Goal: Task Accomplishment & Management: Use online tool/utility

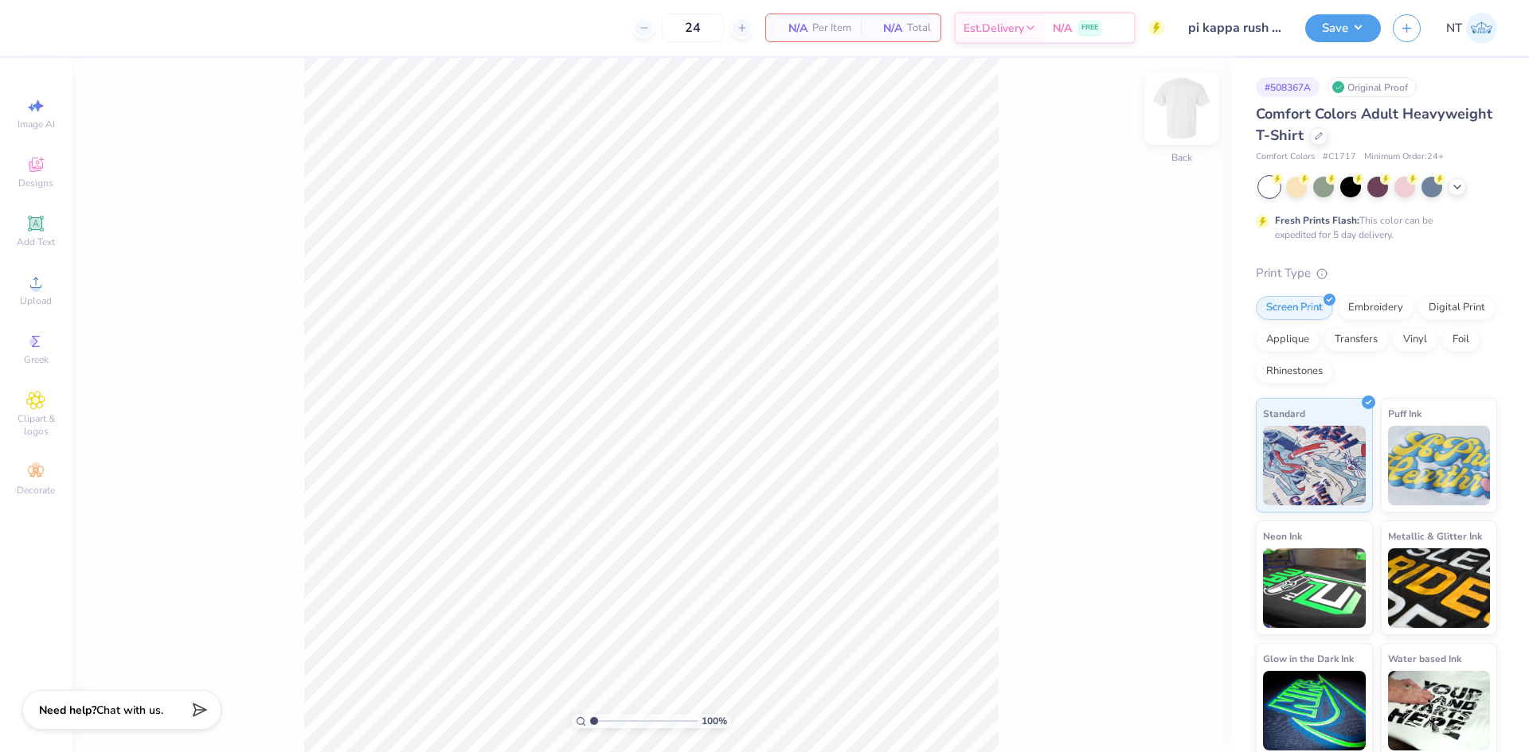
click at [1188, 123] on img at bounding box center [1182, 108] width 64 height 64
click at [52, 285] on div "Upload" at bounding box center [36, 290] width 56 height 47
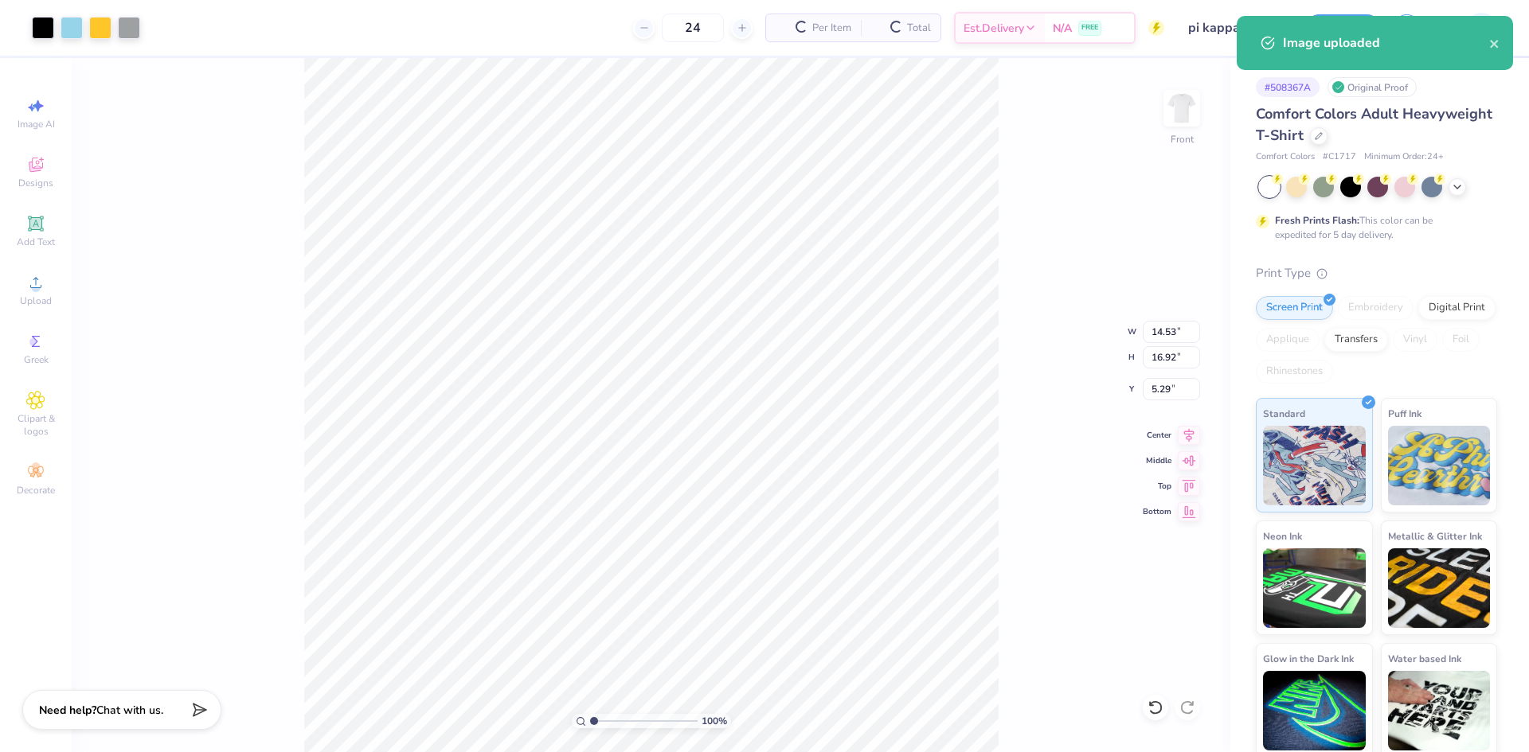
click at [1007, 541] on div "100 % Front W 14.53 14.53 " H 16.92 16.92 " Y 5.29 5.29 " Center Middle Top Bot…" at bounding box center [651, 405] width 1158 height 694
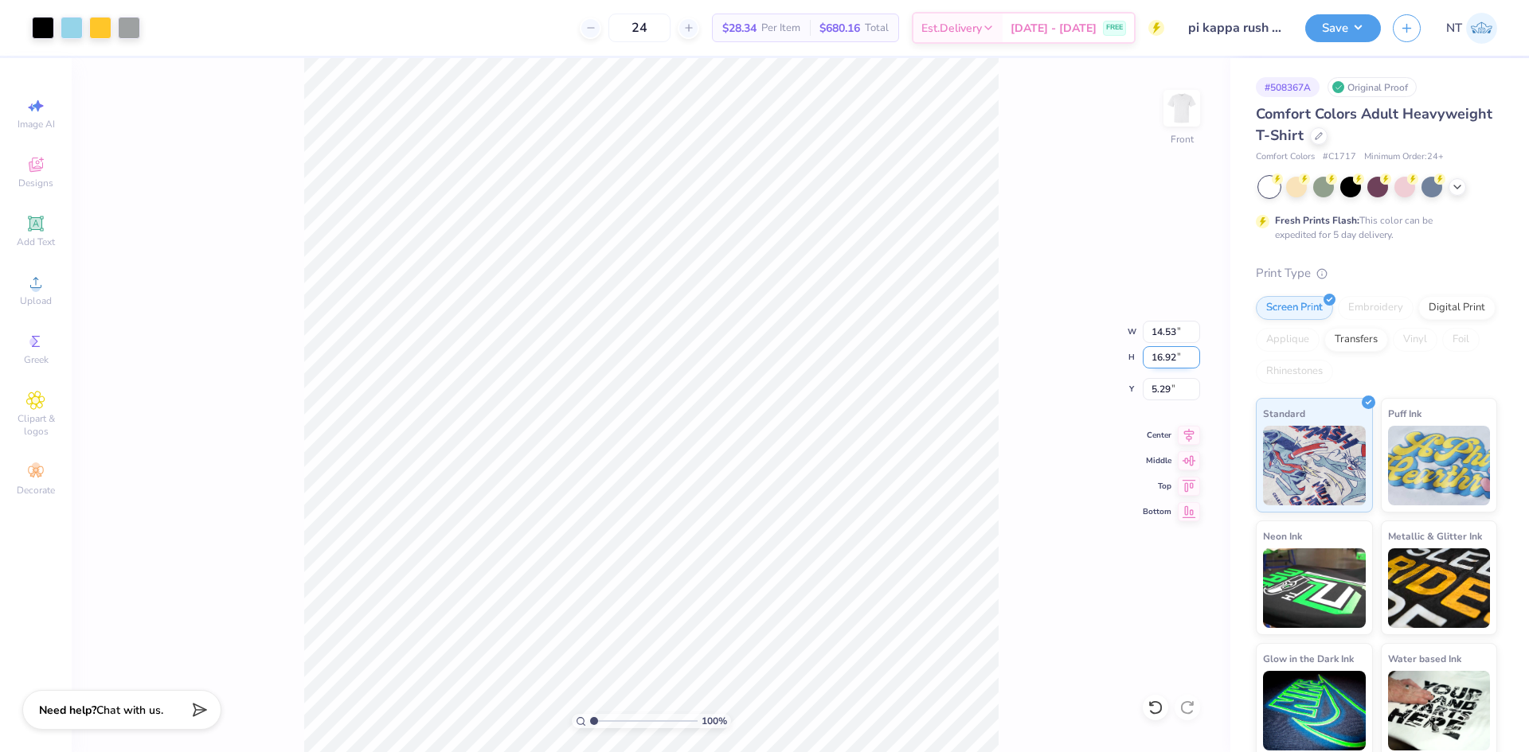
click at [1156, 355] on input "16.92" at bounding box center [1170, 357] width 57 height 22
type input "15"
type input "12.88"
type input "15.00"
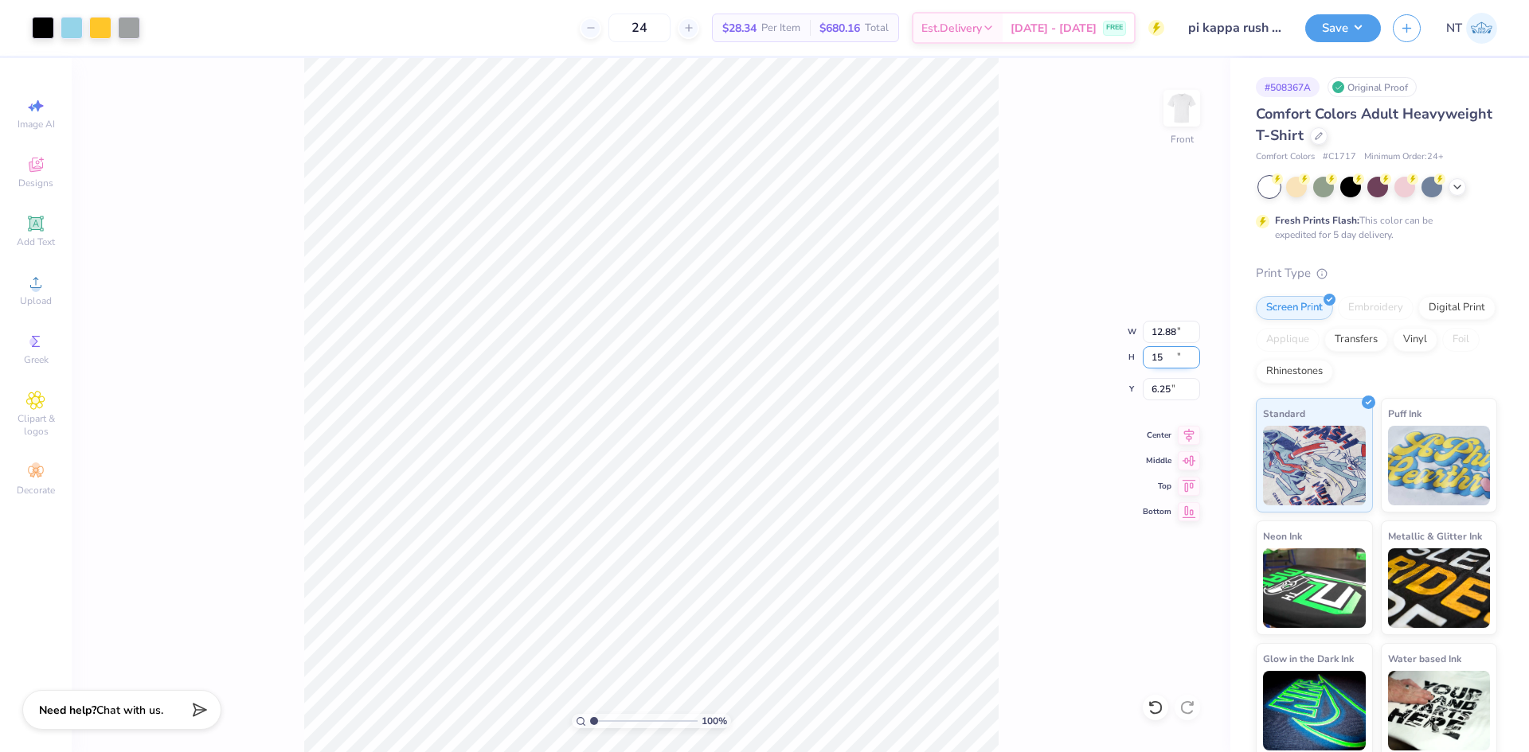
type input "6.25"
click at [1155, 331] on input "12.88" at bounding box center [1170, 332] width 57 height 22
type input "12.00"
type input "13.97"
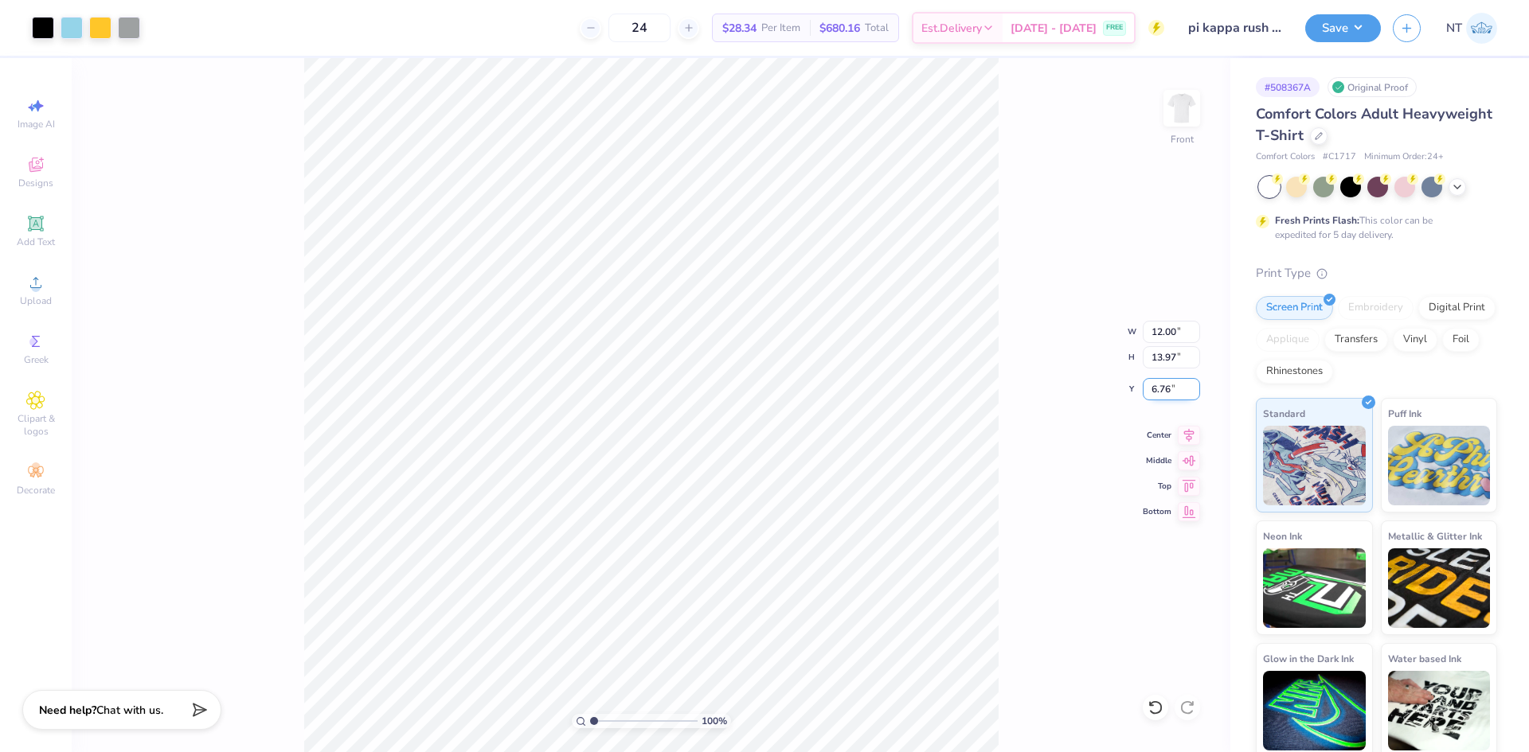
click at [1156, 385] on input "6.76" at bounding box center [1170, 389] width 57 height 22
type input "3.00"
type input "1"
click at [1181, 123] on img at bounding box center [1182, 108] width 64 height 64
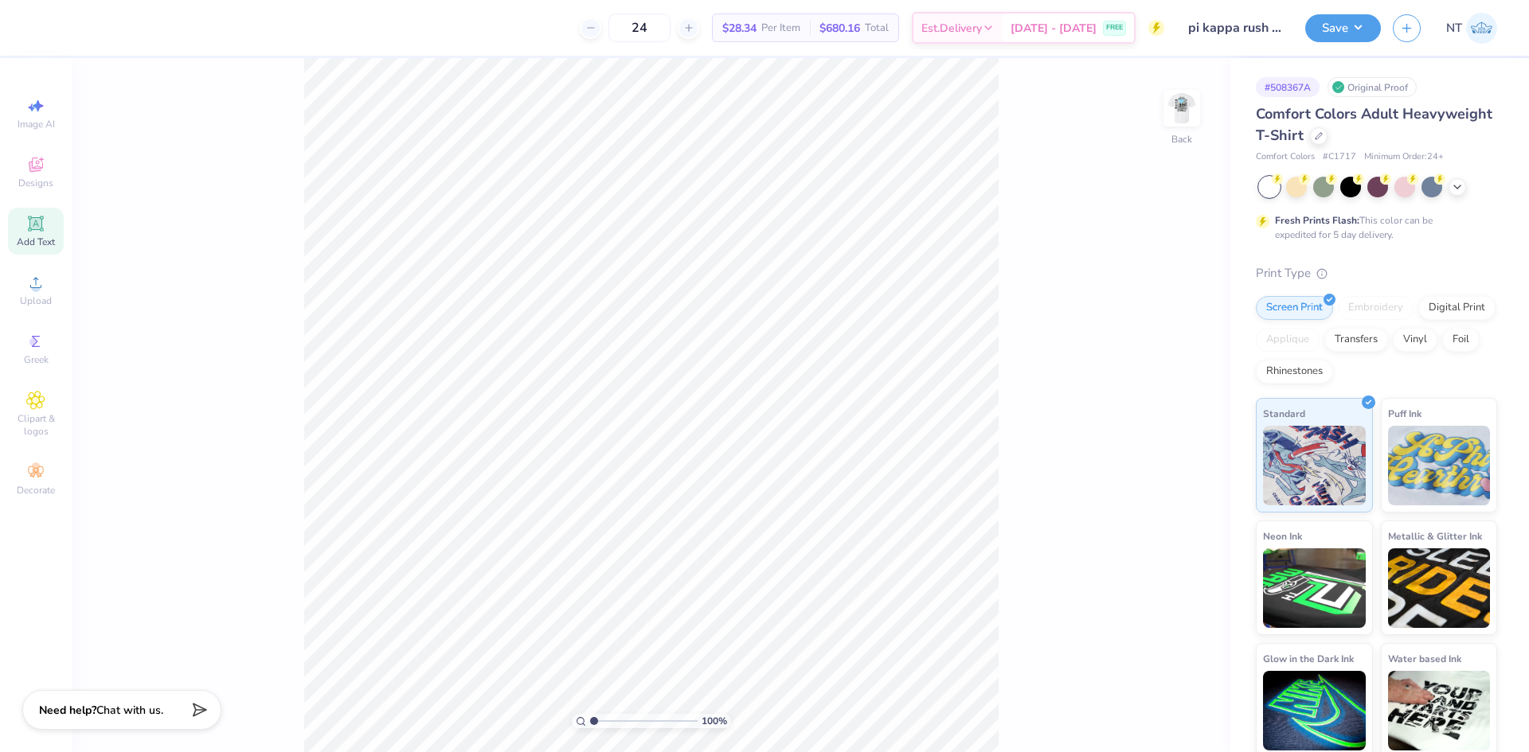
click at [29, 232] on icon at bounding box center [35, 223] width 19 height 19
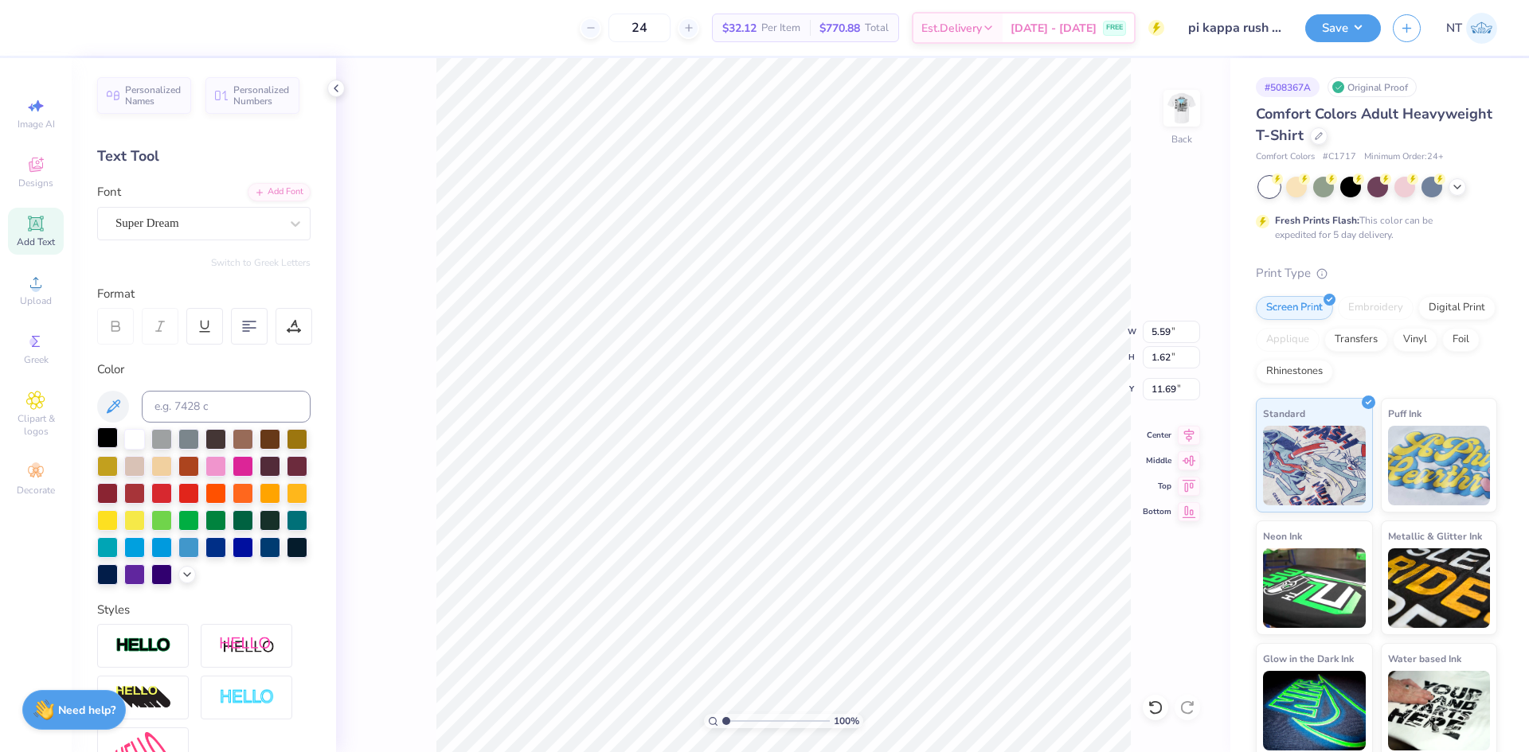
click at [104, 445] on div at bounding box center [107, 438] width 21 height 21
click at [218, 239] on div "Super Dream" at bounding box center [203, 223] width 213 height 33
type input "times"
type input "5.84"
type input "1.55"
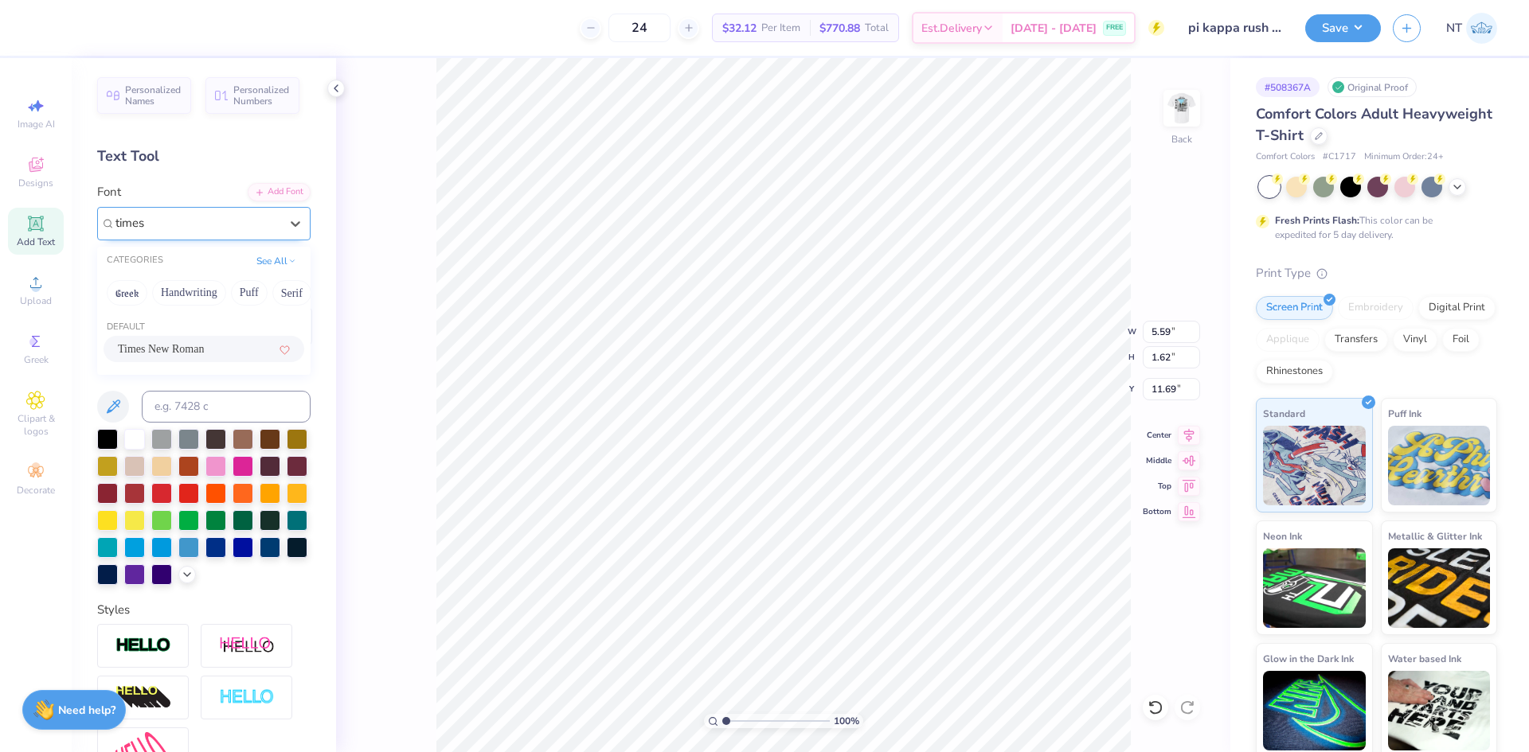
type input "11.59"
type textarea "PKF"
click at [281, 228] on div at bounding box center [295, 223] width 29 height 29
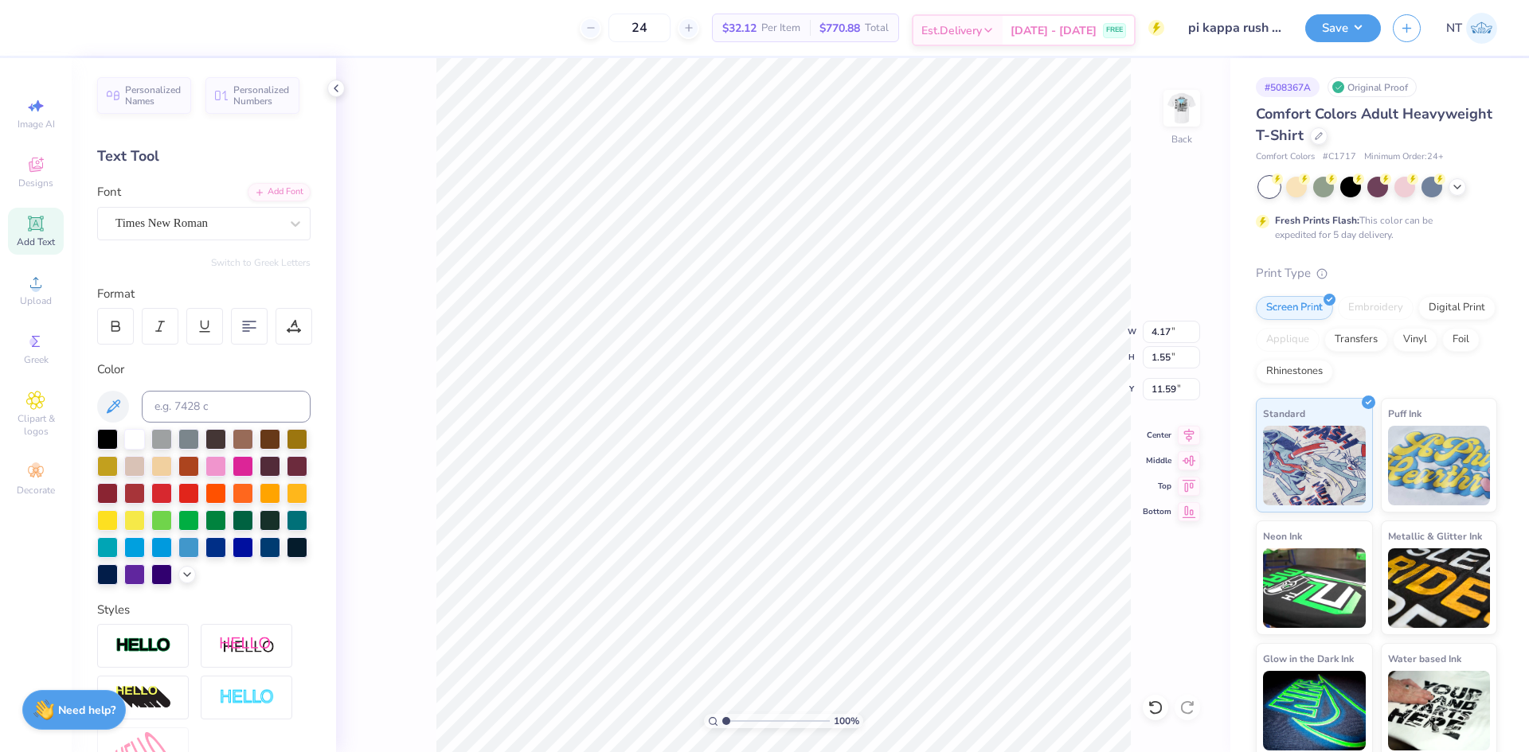
paste textarea "ΠΚΦ"
type textarea "ΠΚΦ"
type input "11.72"
paste textarea "ΠΚΦ"
type textarea "ΠΚΦ"
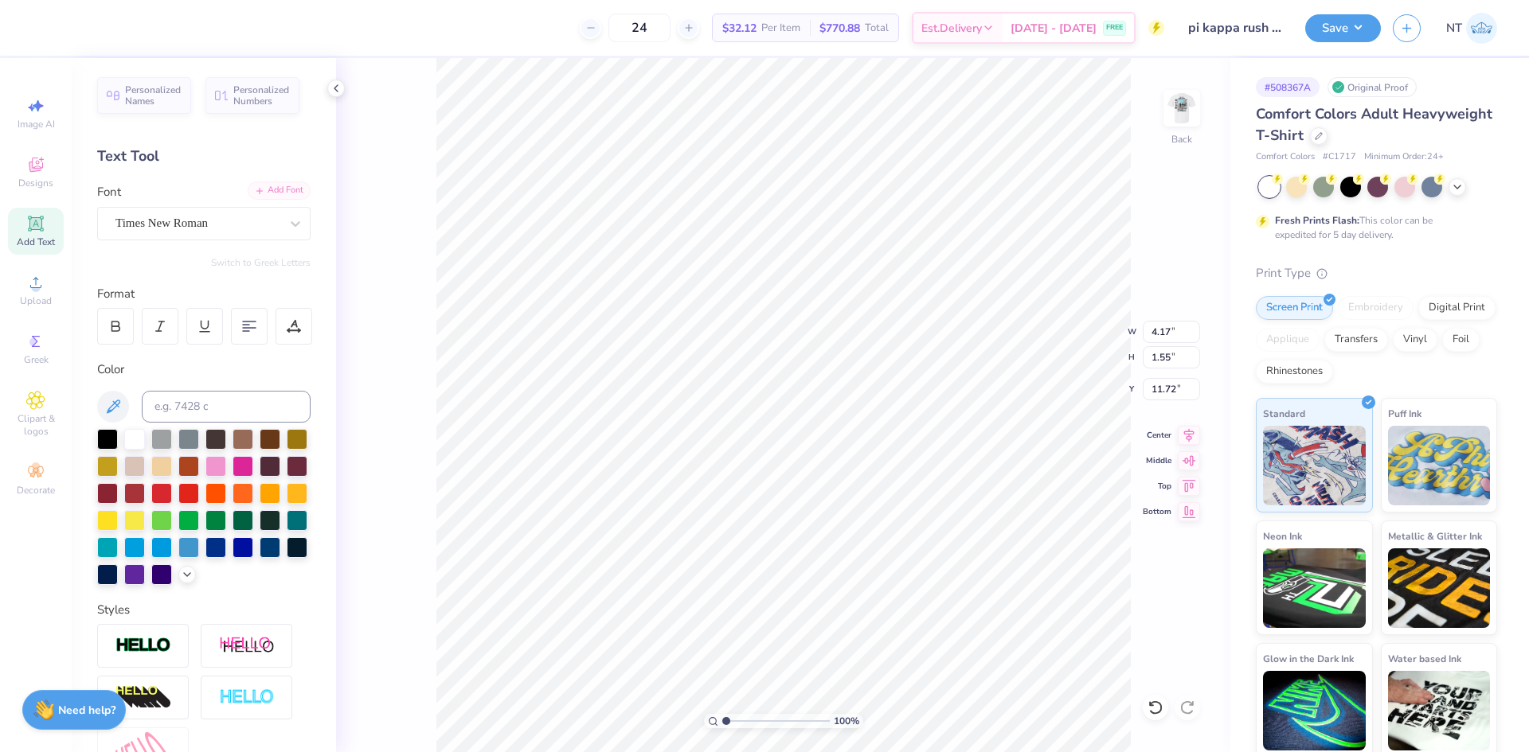
click at [268, 185] on div "Add Font" at bounding box center [279, 191] width 63 height 18
click at [213, 223] on div "Times New Roman" at bounding box center [197, 223] width 167 height 25
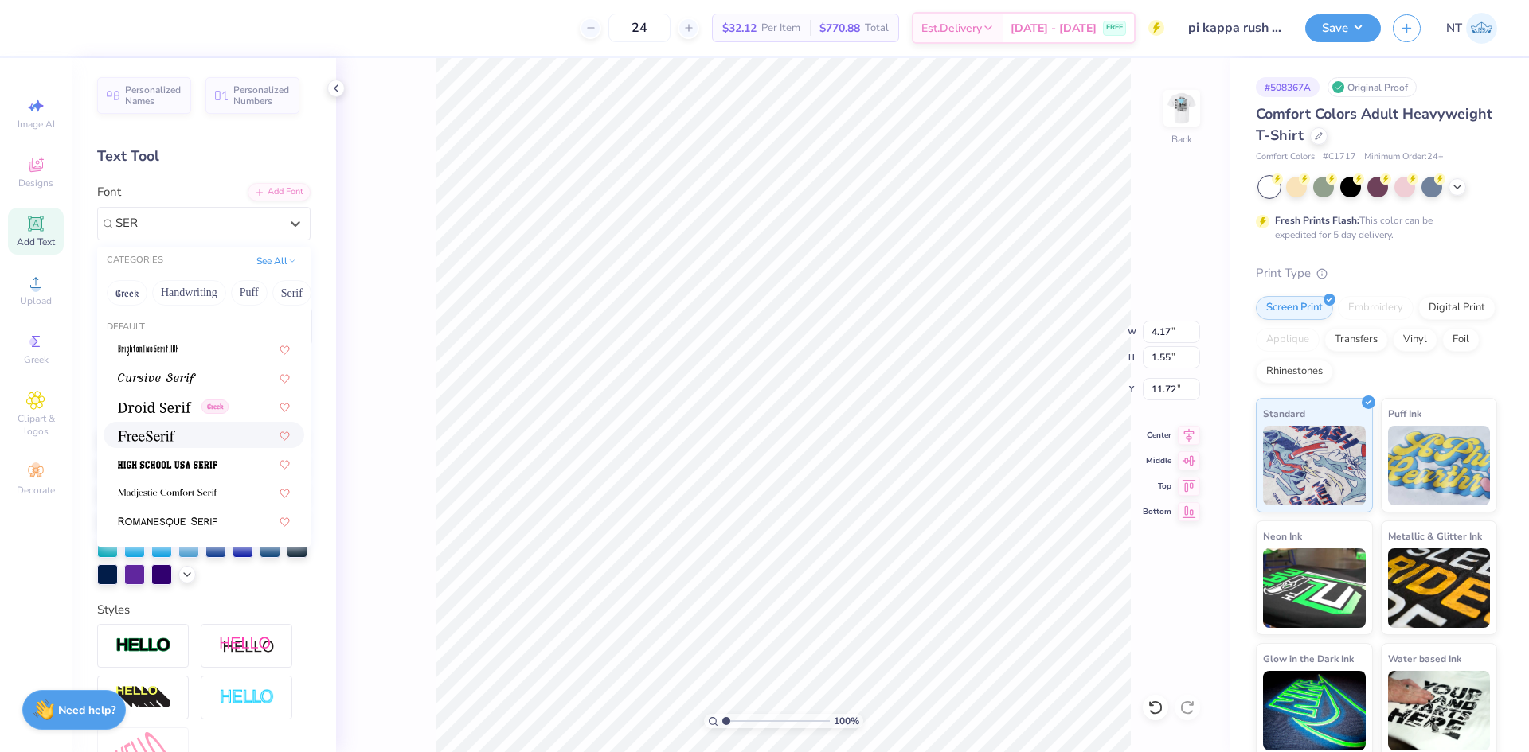
click at [209, 442] on div at bounding box center [204, 435] width 172 height 17
type input "SER"
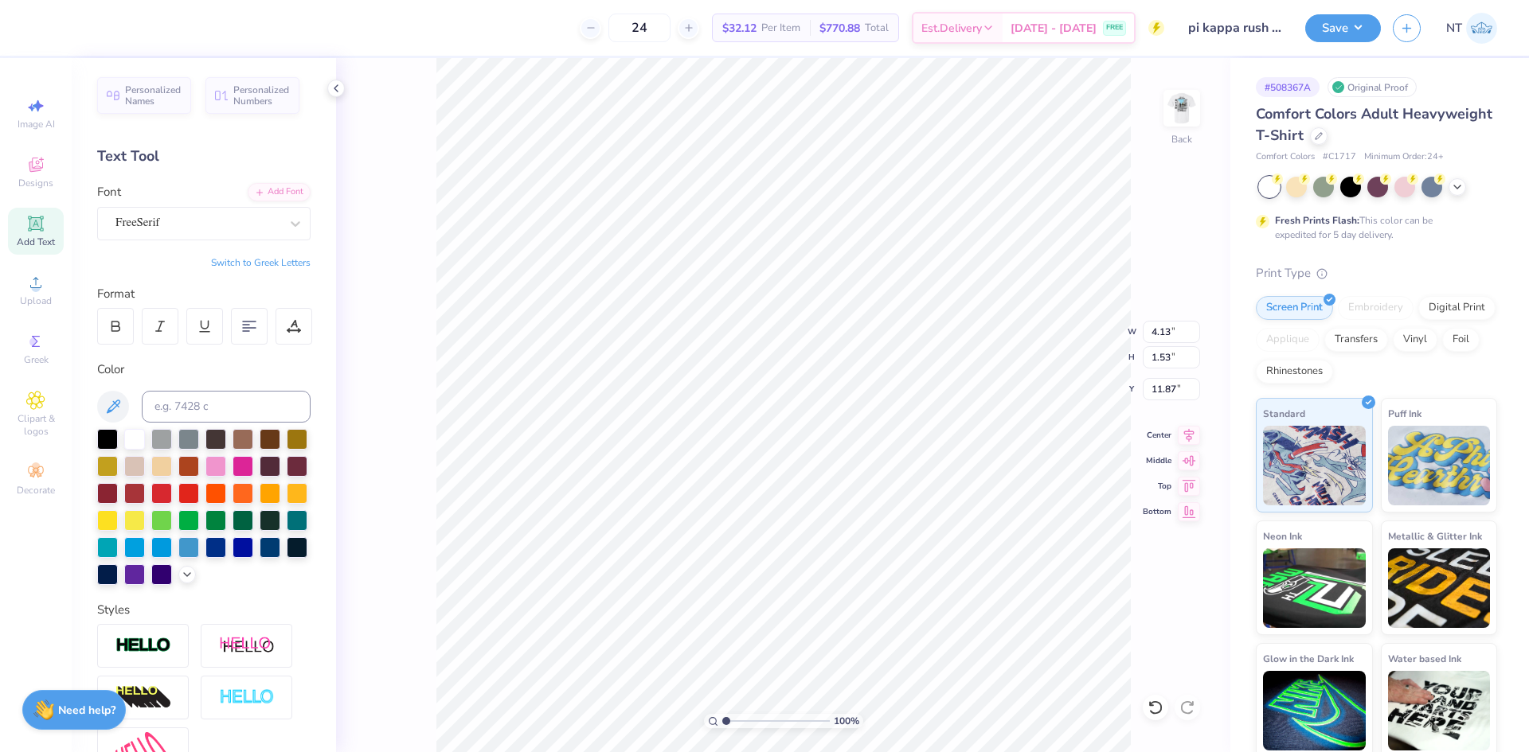
type textarea "PKF"
click at [239, 267] on button "Switch to Greek Letters" at bounding box center [261, 262] width 100 height 13
type input "4.95"
type input "3.00"
click at [1162, 331] on input "4.95" at bounding box center [1170, 332] width 57 height 22
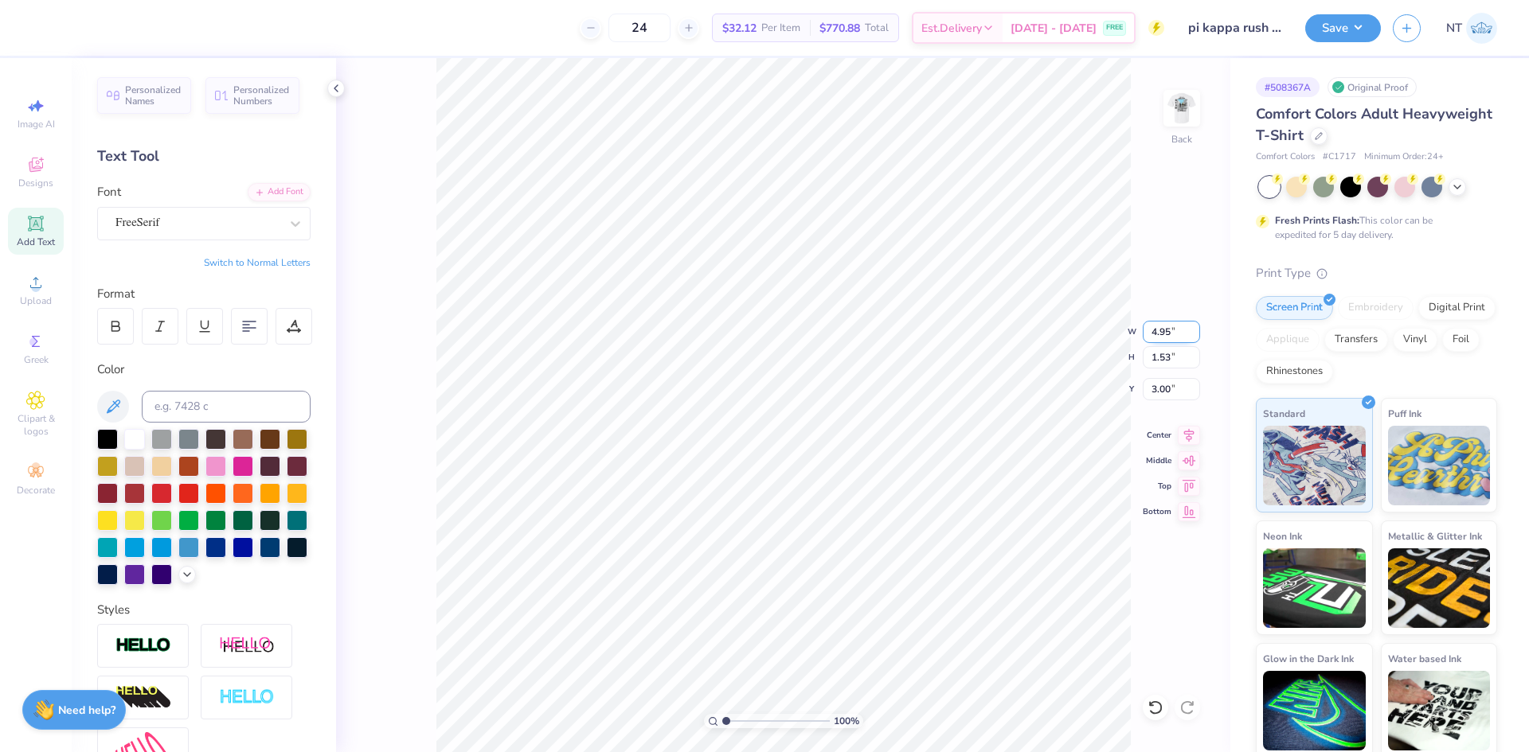
click at [1162, 331] on input "4.95" at bounding box center [1170, 332] width 57 height 22
type input "3.50"
type input "1.08"
click at [910, 364] on li "Duplicate" at bounding box center [938, 373] width 125 height 31
type input "4.89"
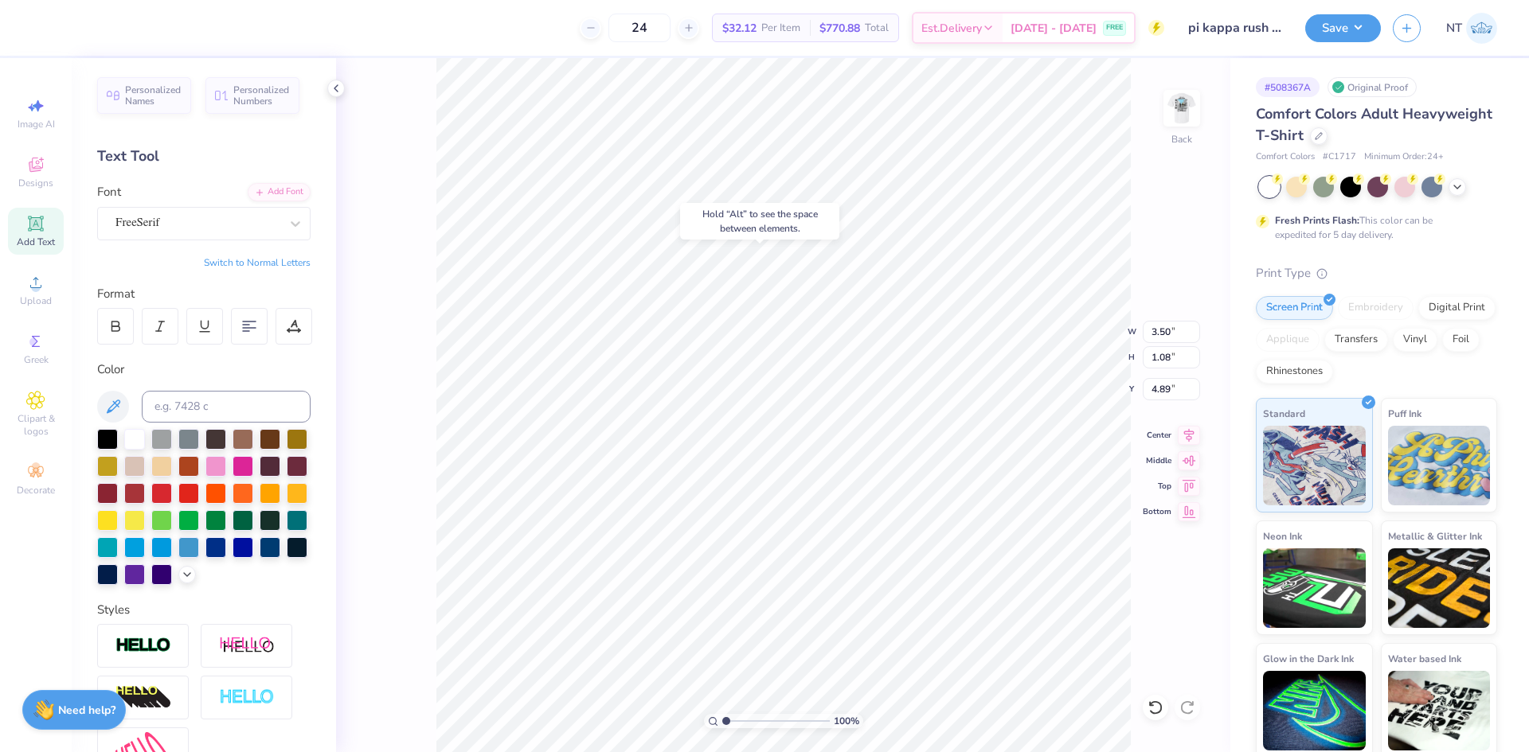
click at [265, 264] on button "Switch to Normal Letters" at bounding box center [257, 262] width 107 height 13
type input "2.92"
type input "6.28"
type textarea "FALL RUSH"
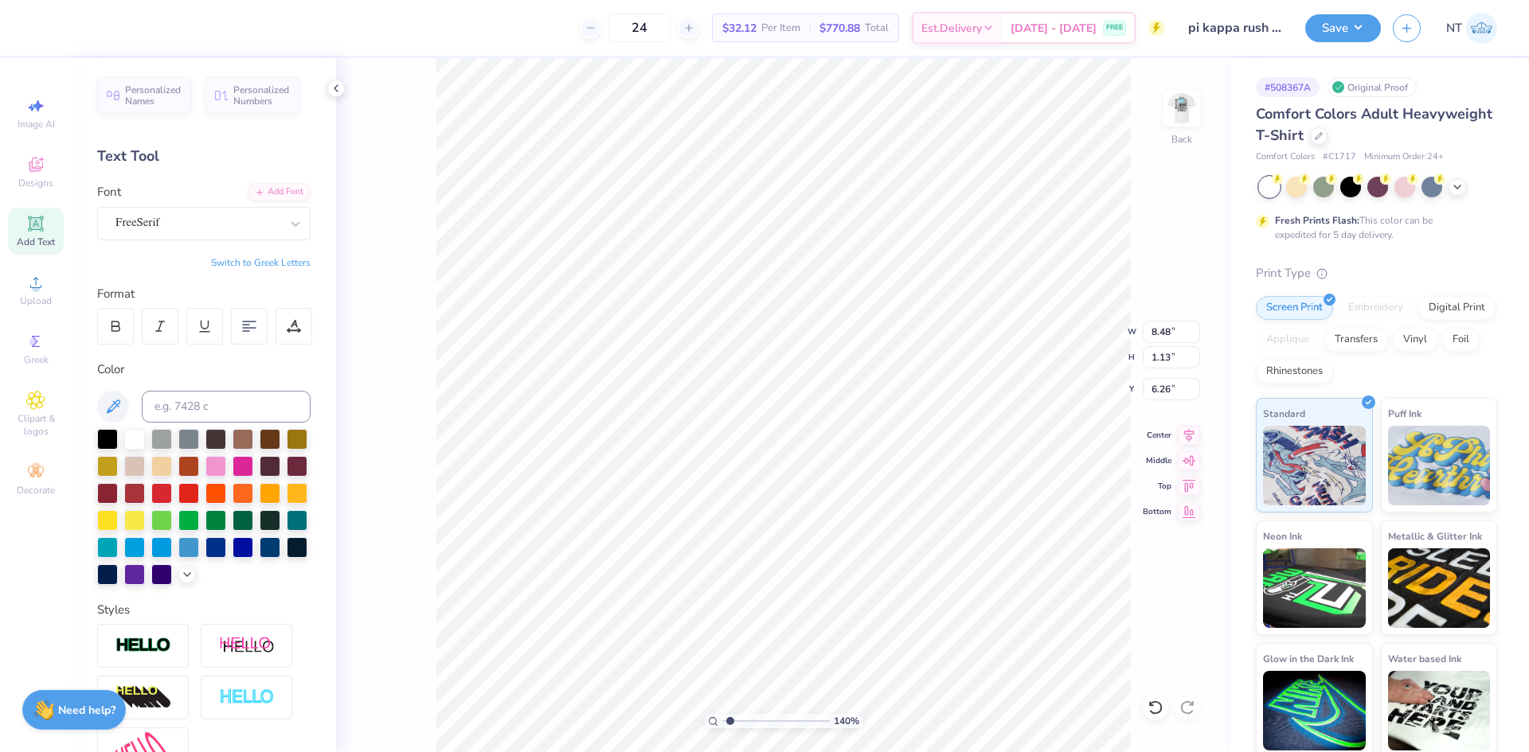
type input "1.39584517333909"
type input "4.14"
type input "0.55"
type input "6.84"
type input "1.39584517333909"
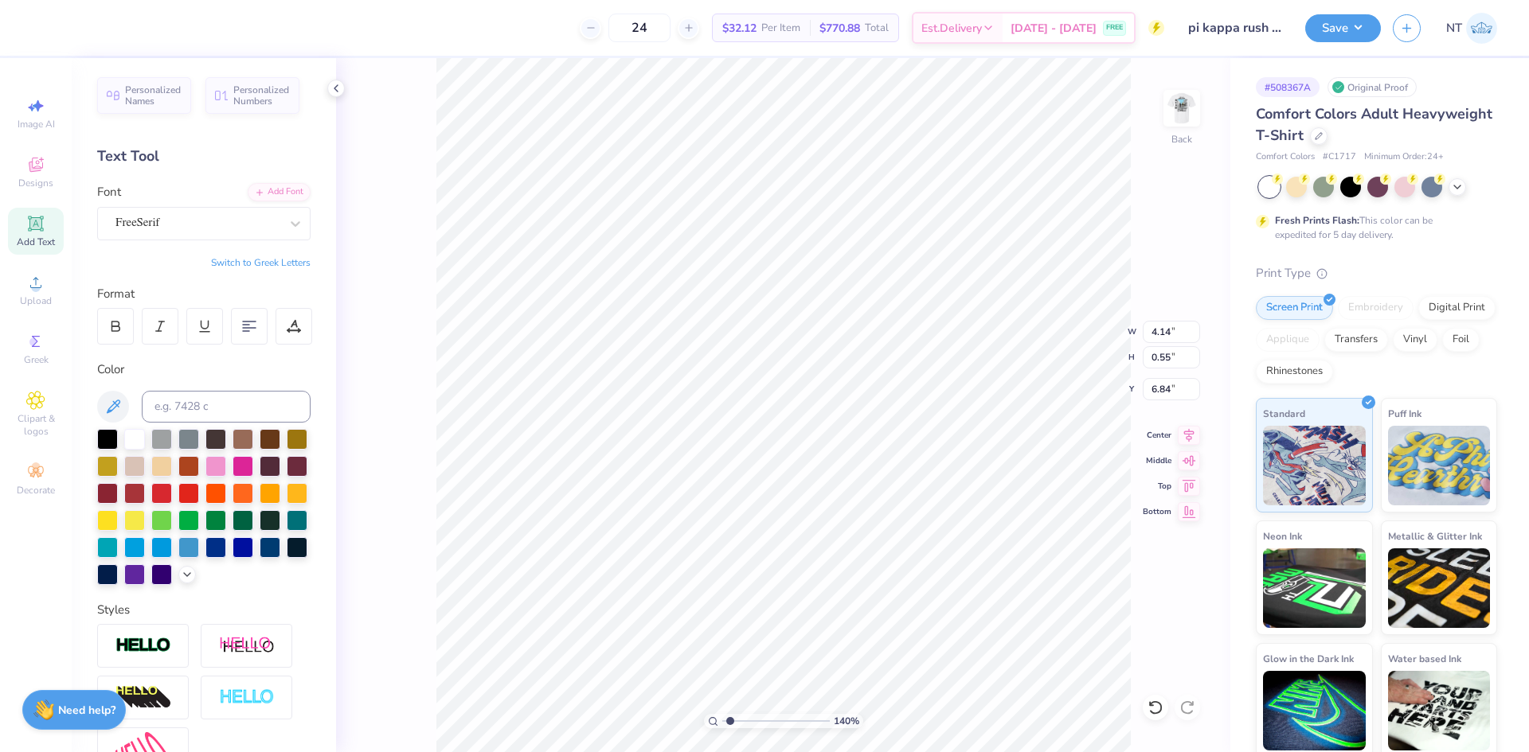
type input "4.74"
click at [1156, 328] on input "4.14" at bounding box center [1170, 332] width 57 height 22
type input "3.5"
type input "1.39584517333909"
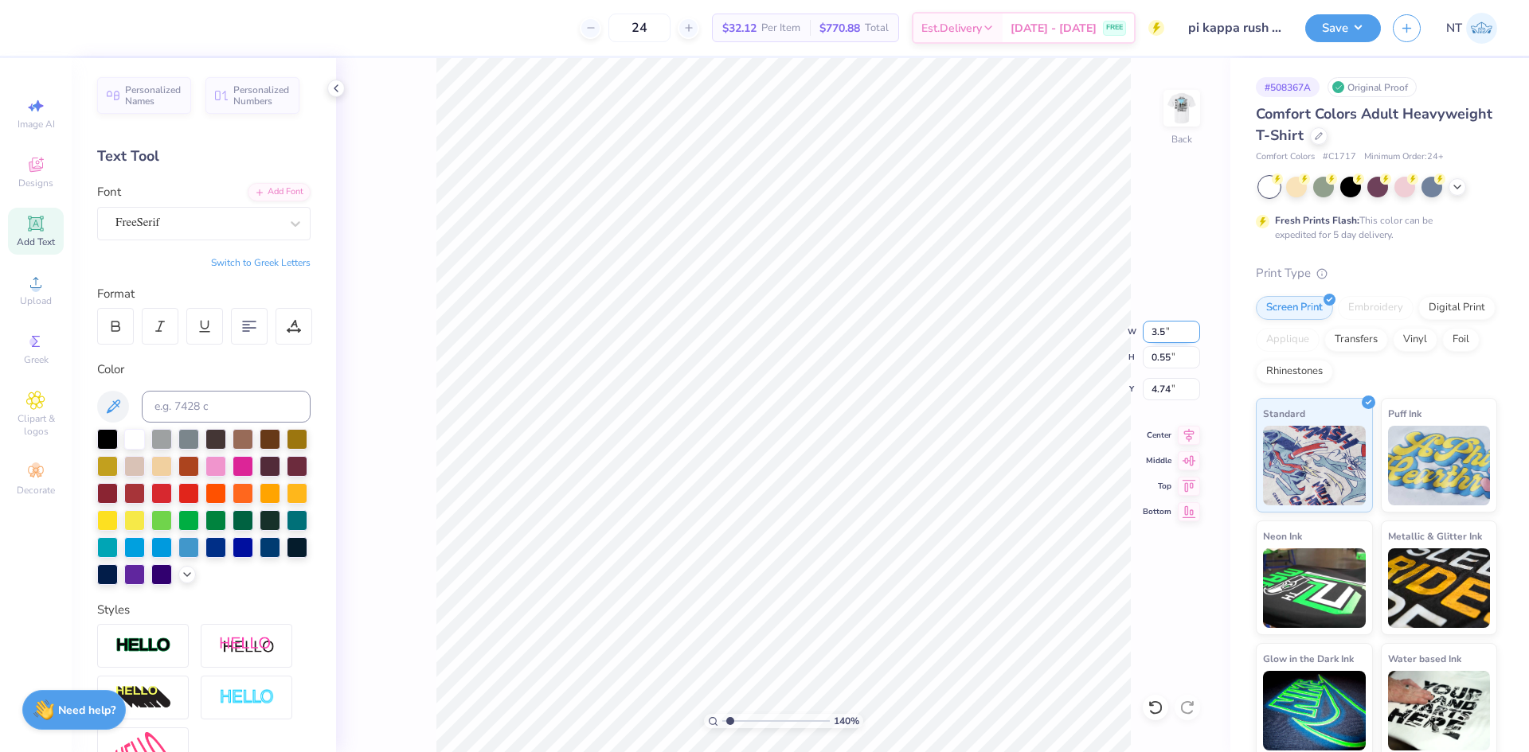
type input "3.50"
type input "0.47"
type input "4.78"
type input "3.21314535235116"
type input "4.48"
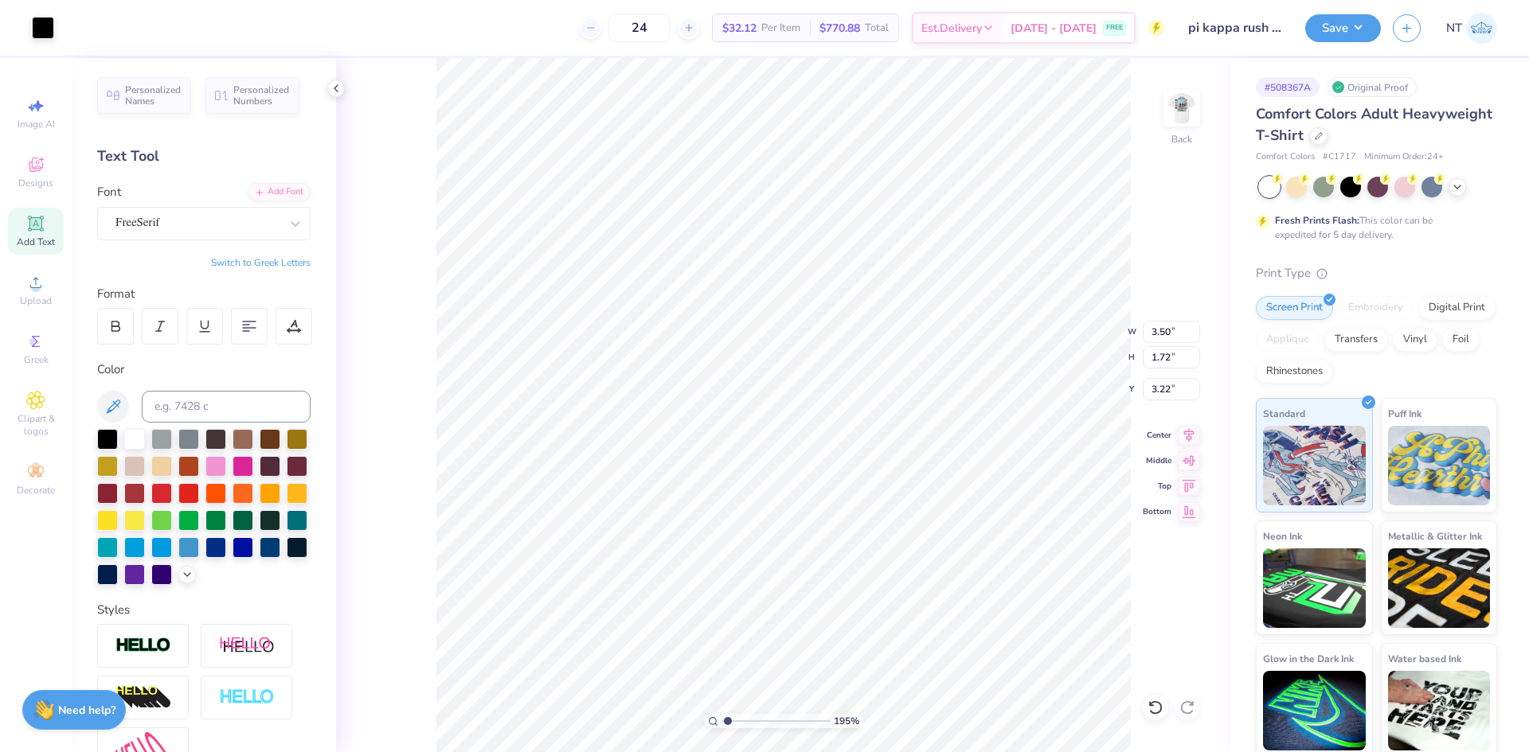
type input "1"
click at [1155, 389] on input "3.22" at bounding box center [1170, 389] width 57 height 22
type input "3.00"
click at [1197, 111] on img at bounding box center [1182, 108] width 64 height 64
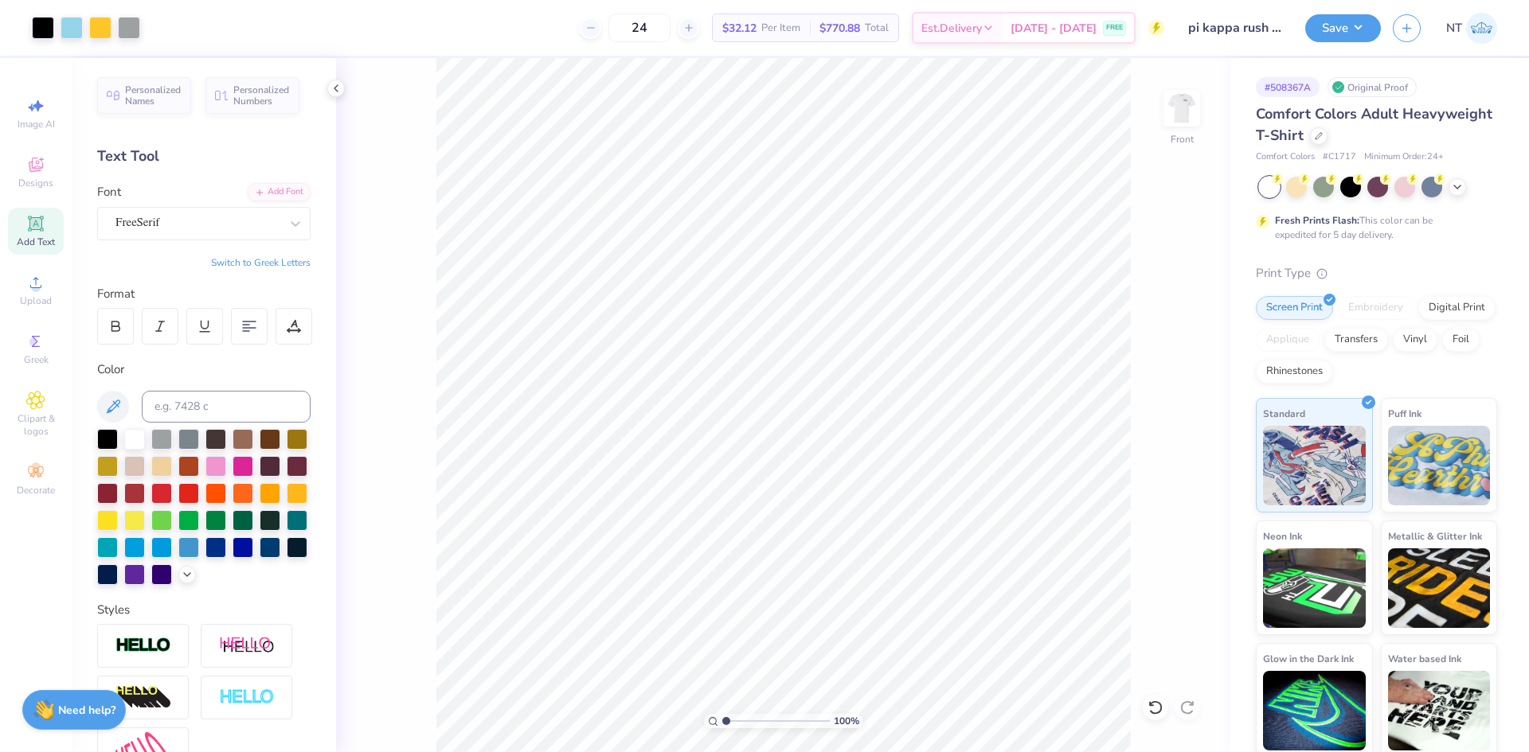
click at [1130, 576] on div "100 % Front" at bounding box center [783, 405] width 894 height 694
click at [123, 25] on div at bounding box center [129, 26] width 22 height 22
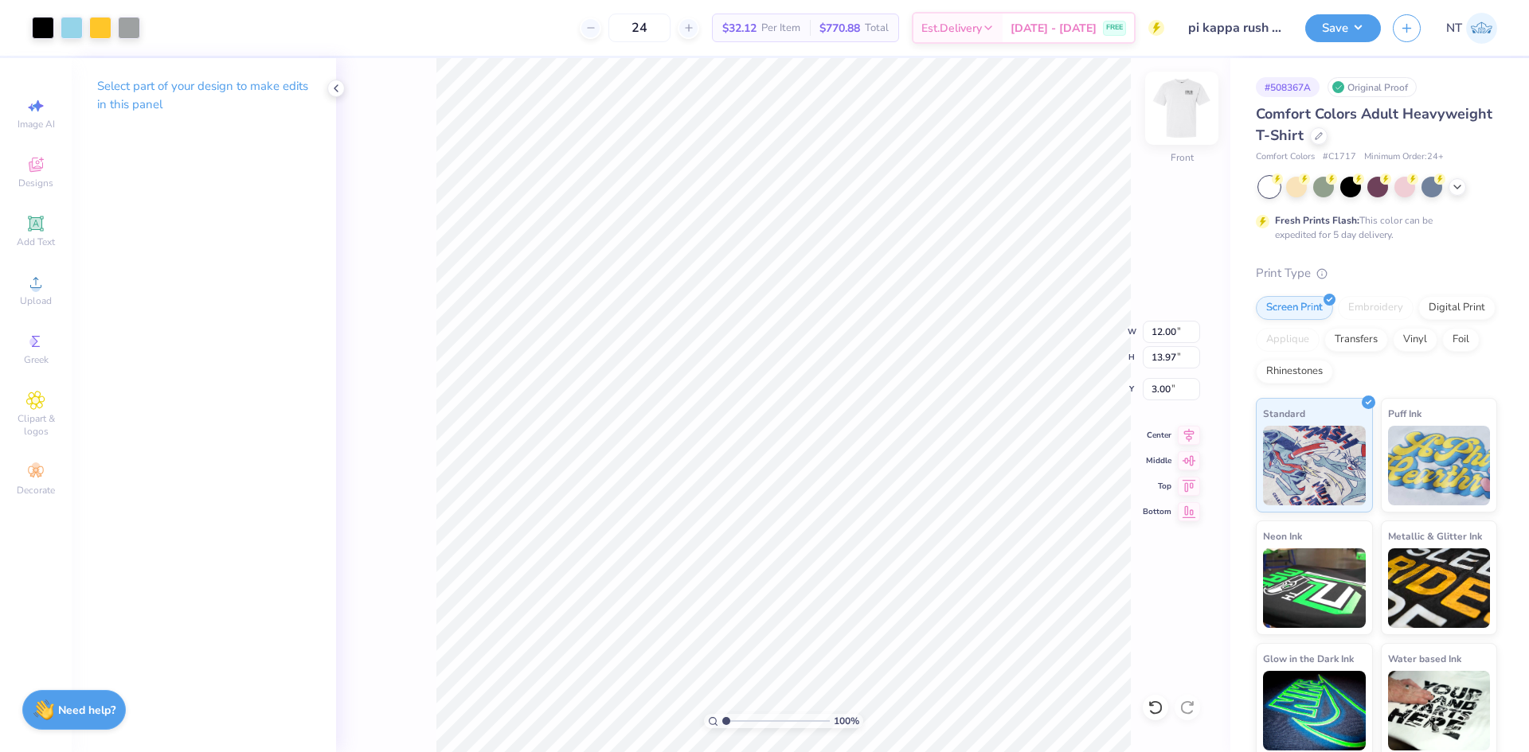
click at [1196, 119] on img at bounding box center [1182, 108] width 64 height 64
click at [336, 88] on icon at bounding box center [336, 88] width 13 height 13
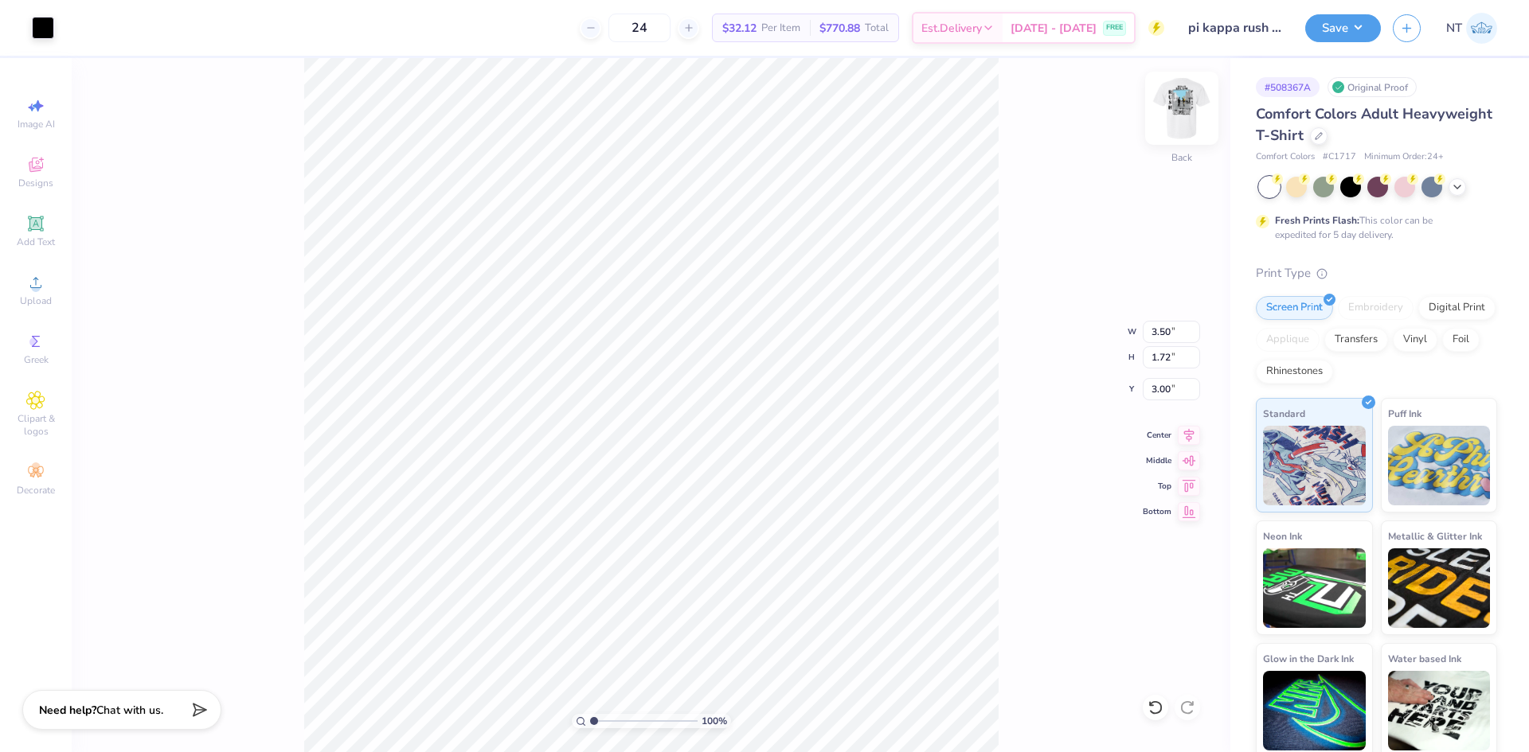
click at [1189, 108] on img at bounding box center [1182, 108] width 64 height 64
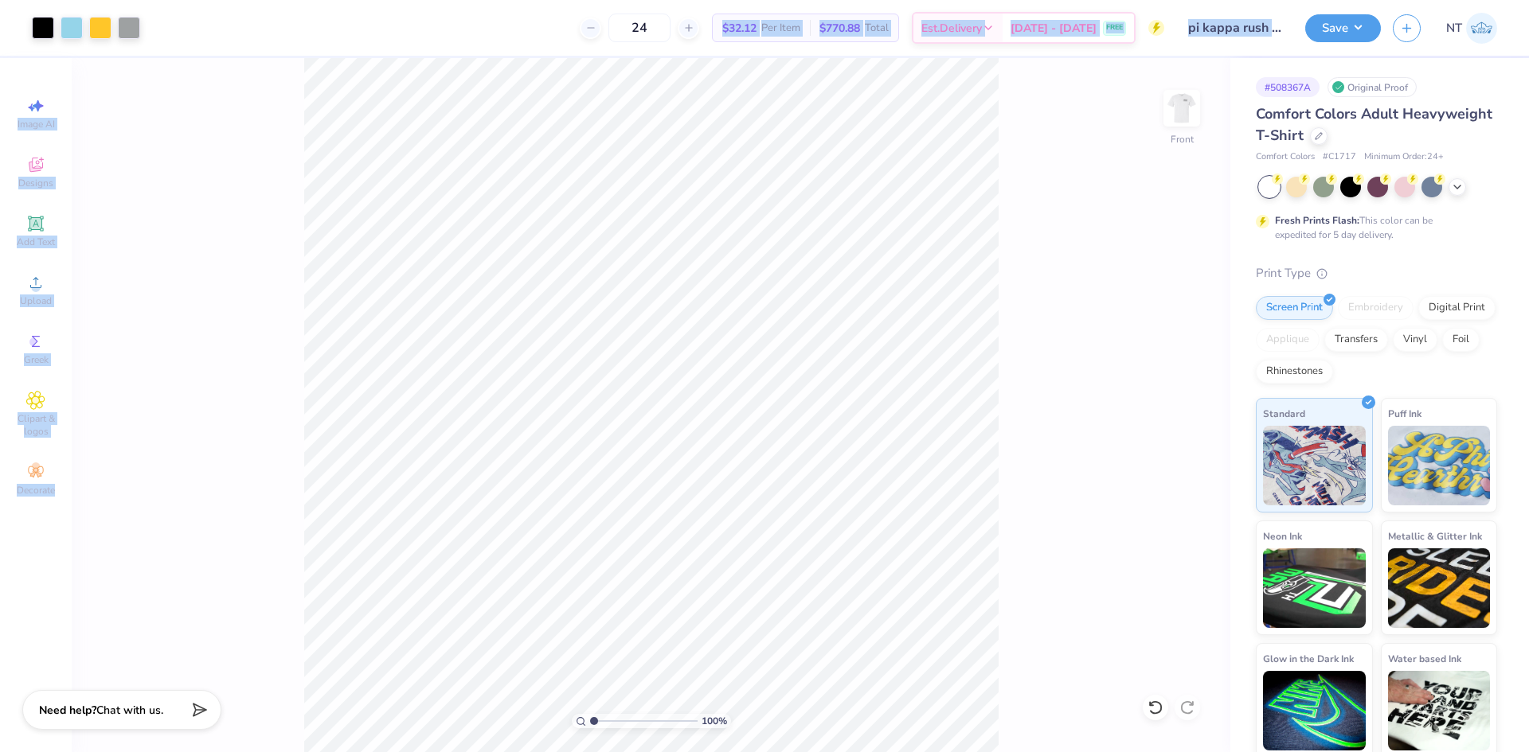
click at [915, 598] on div "Art colors 24 $32.12 Per Item $770.88 Total Est. Delivery [DATE] - [DATE] FREE …" at bounding box center [764, 376] width 1529 height 752
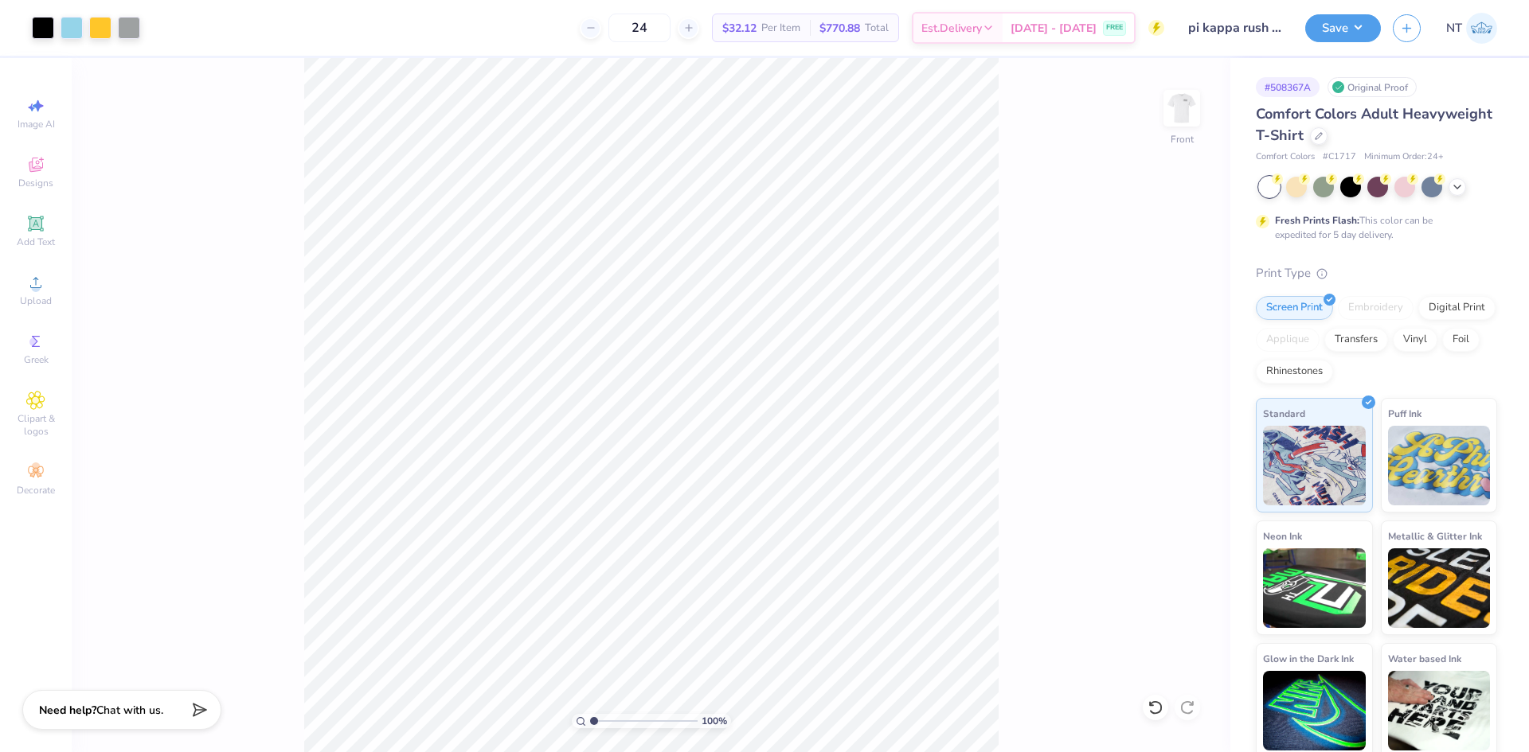
click at [368, 29] on div "24 $32.12 Per Item $770.88 Total Est. Delivery [DATE] - [DATE] FREE" at bounding box center [658, 28] width 1012 height 56
click at [1192, 114] on img at bounding box center [1182, 108] width 64 height 64
click at [1341, 21] on button "Save" at bounding box center [1343, 26] width 76 height 28
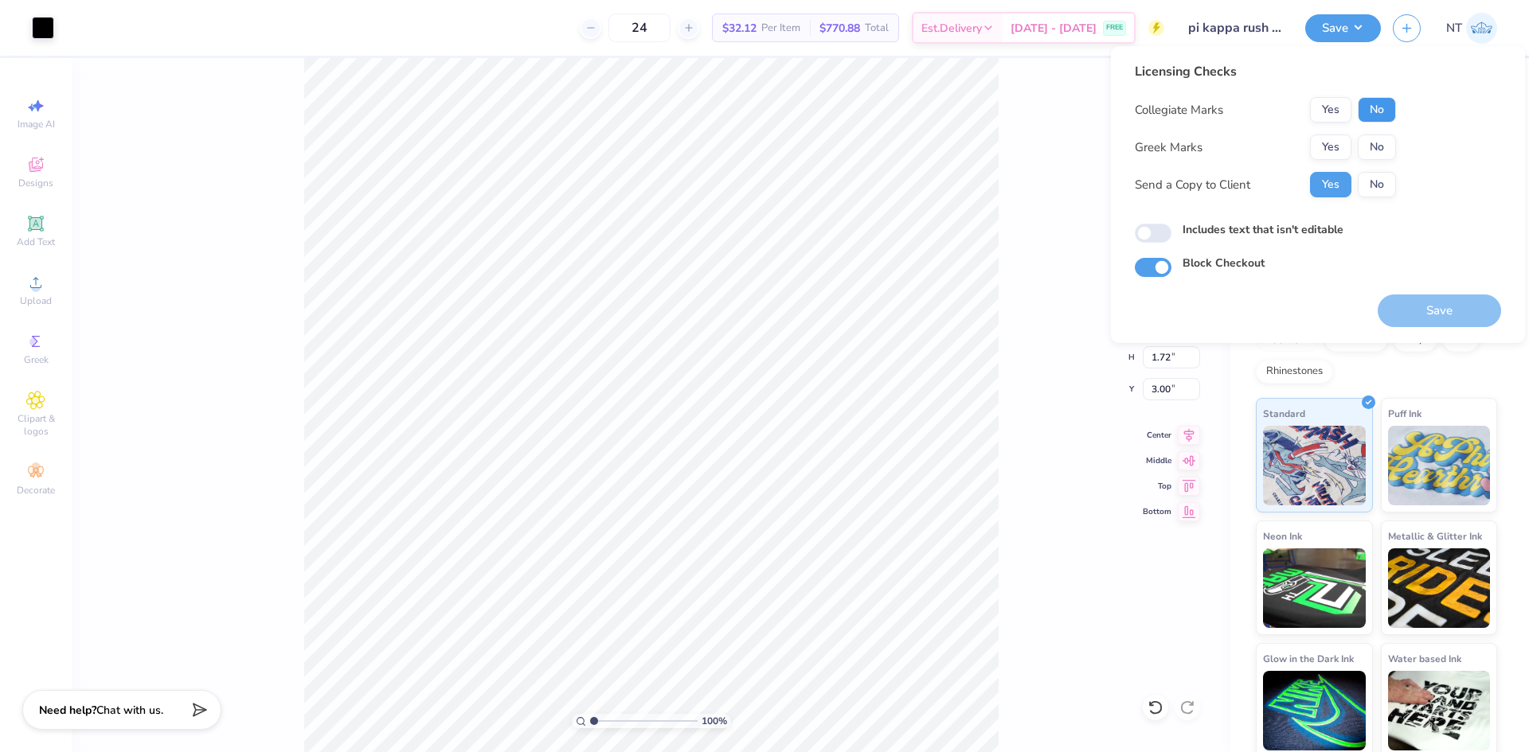
click at [1377, 119] on button "No" at bounding box center [1376, 109] width 38 height 25
click at [1335, 143] on button "Yes" at bounding box center [1330, 147] width 41 height 25
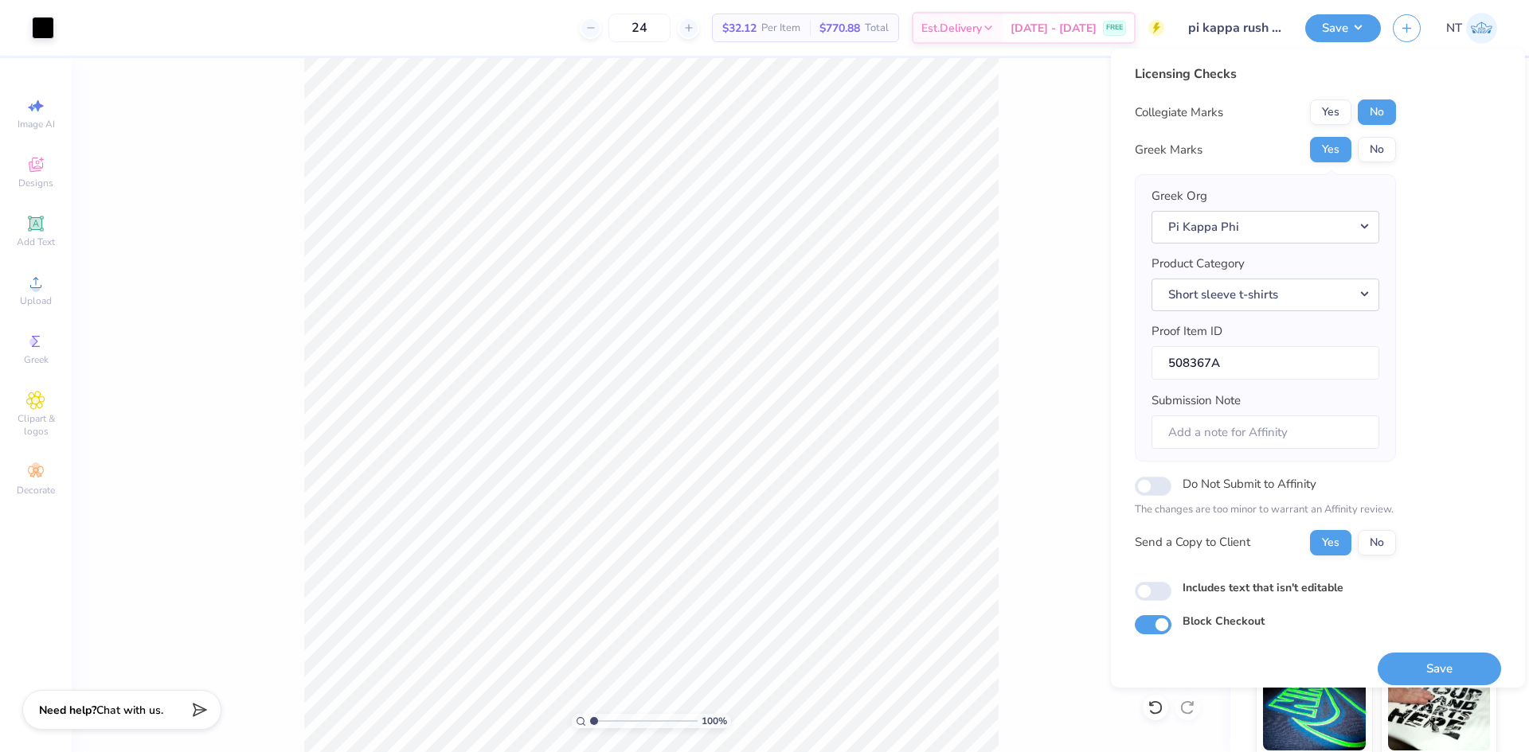
scroll to position [13, 0]
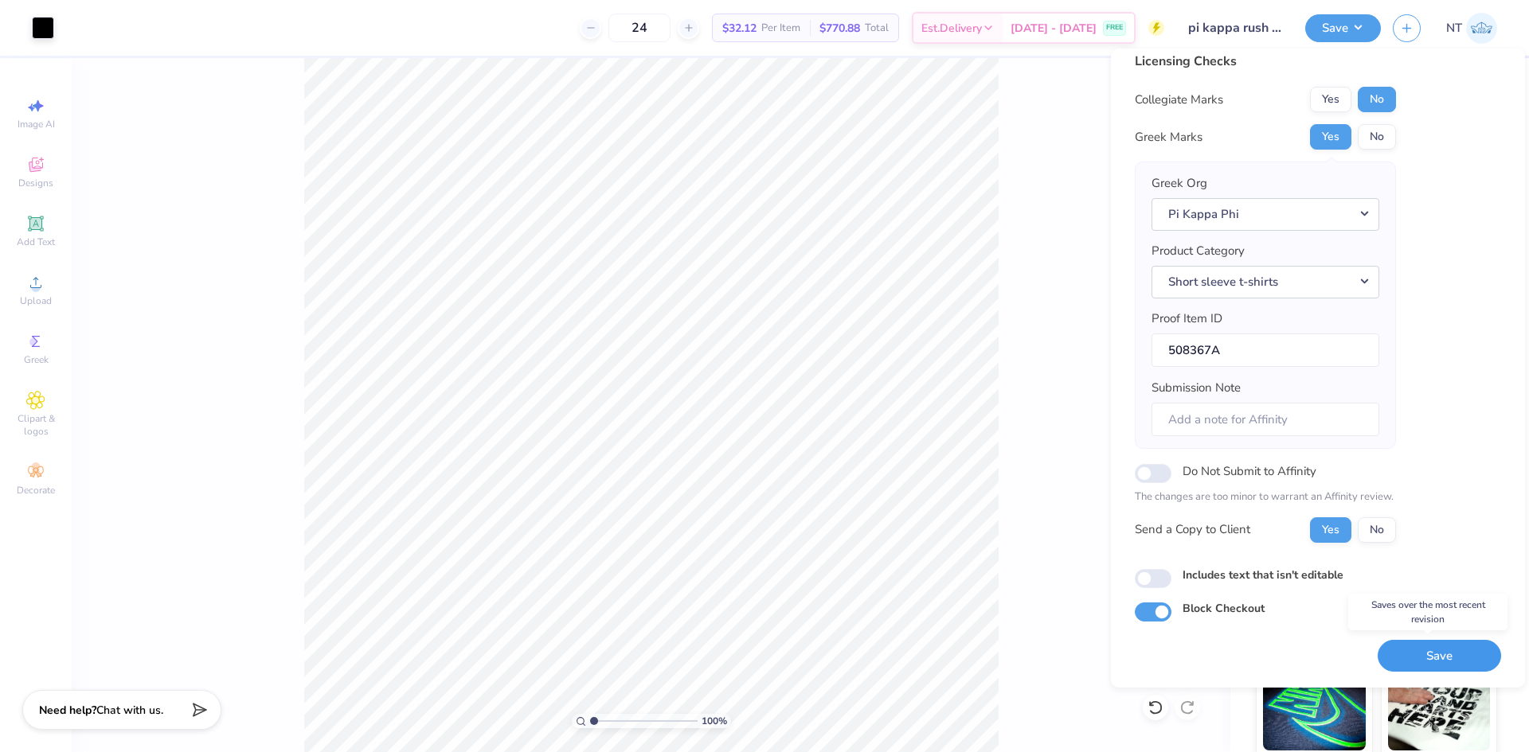
click at [1414, 664] on button "Save" at bounding box center [1438, 656] width 123 height 33
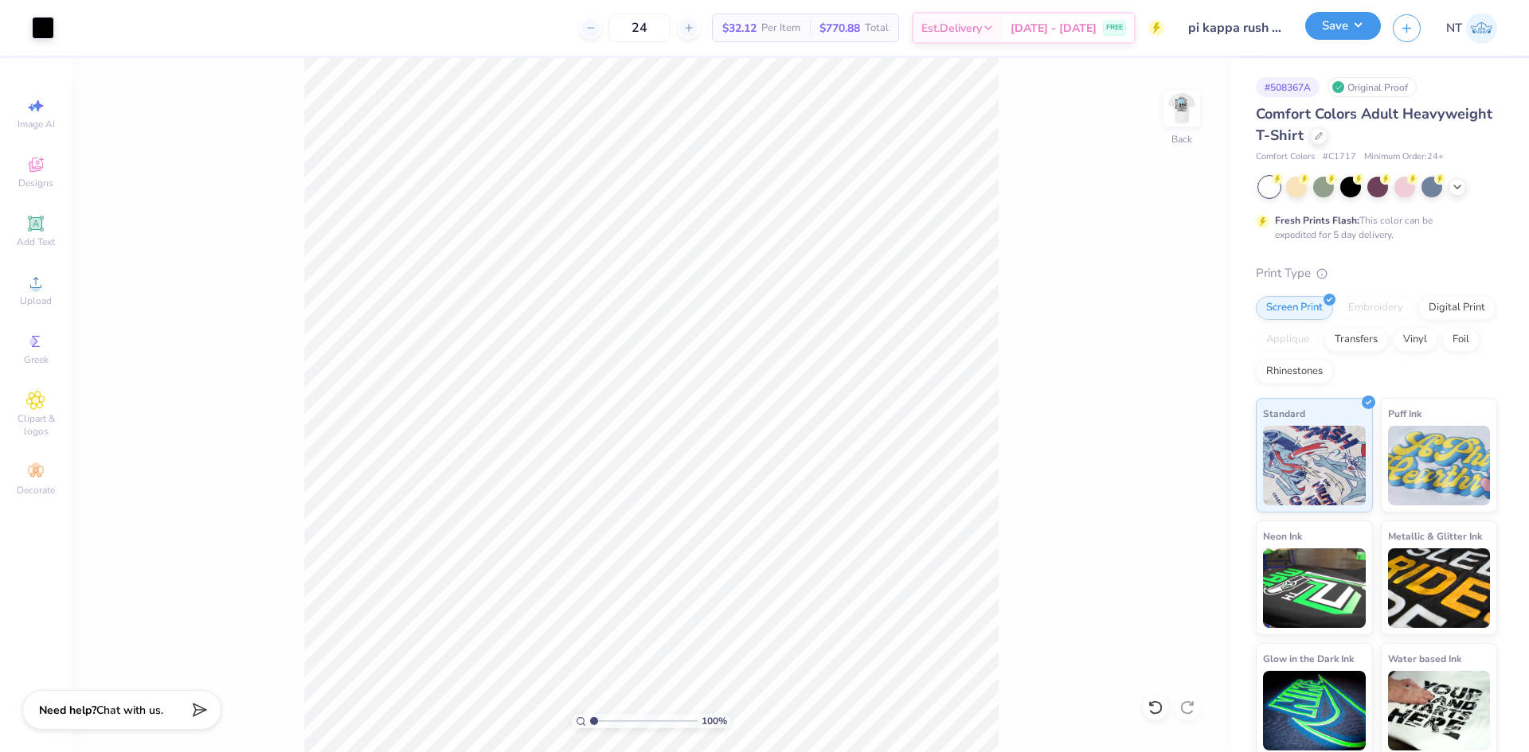
click at [1368, 15] on button "Save" at bounding box center [1343, 26] width 76 height 28
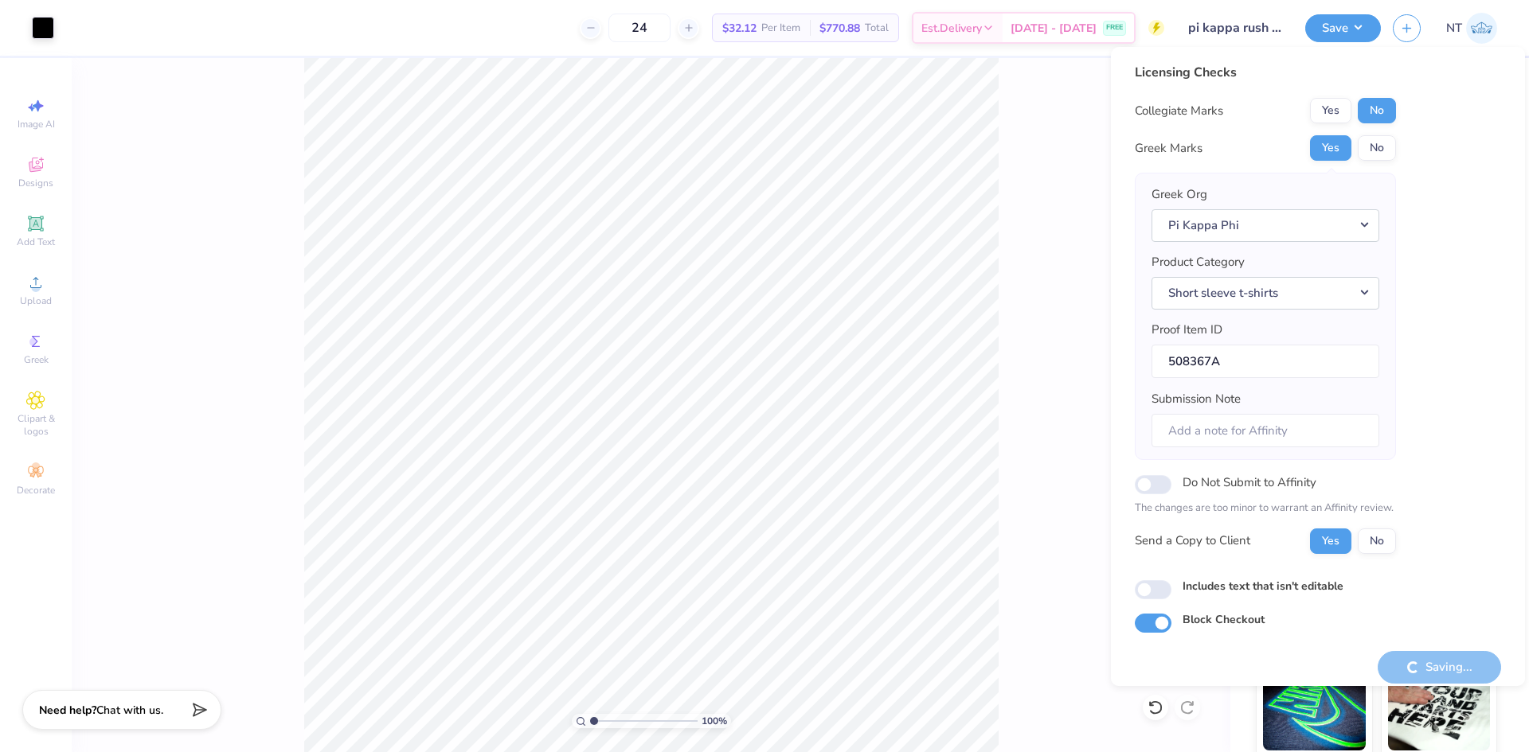
click at [1080, 224] on div "100 % Back" at bounding box center [651, 405] width 1158 height 694
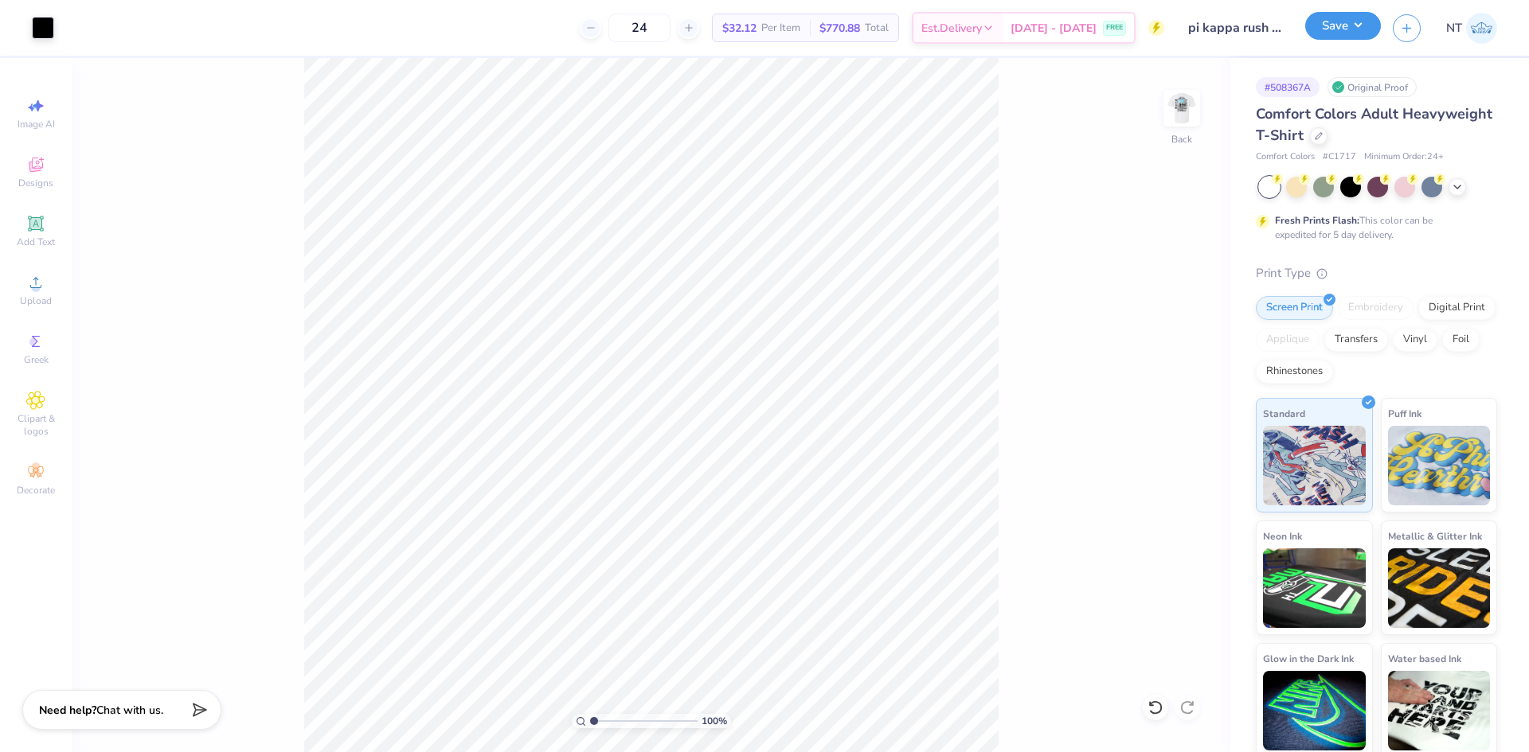
click at [1360, 31] on button "Save" at bounding box center [1343, 26] width 76 height 28
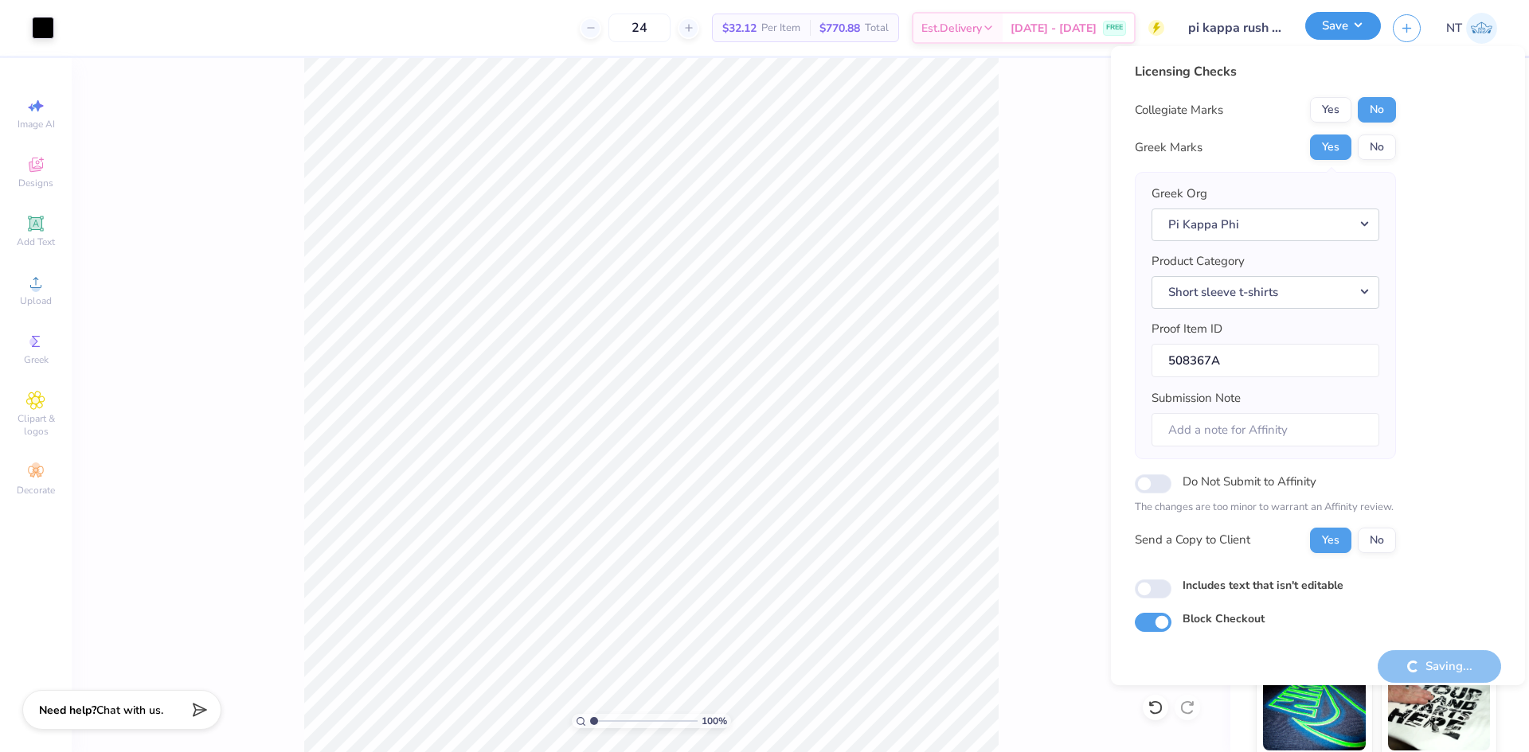
click at [1352, 32] on button "Save" at bounding box center [1343, 26] width 76 height 28
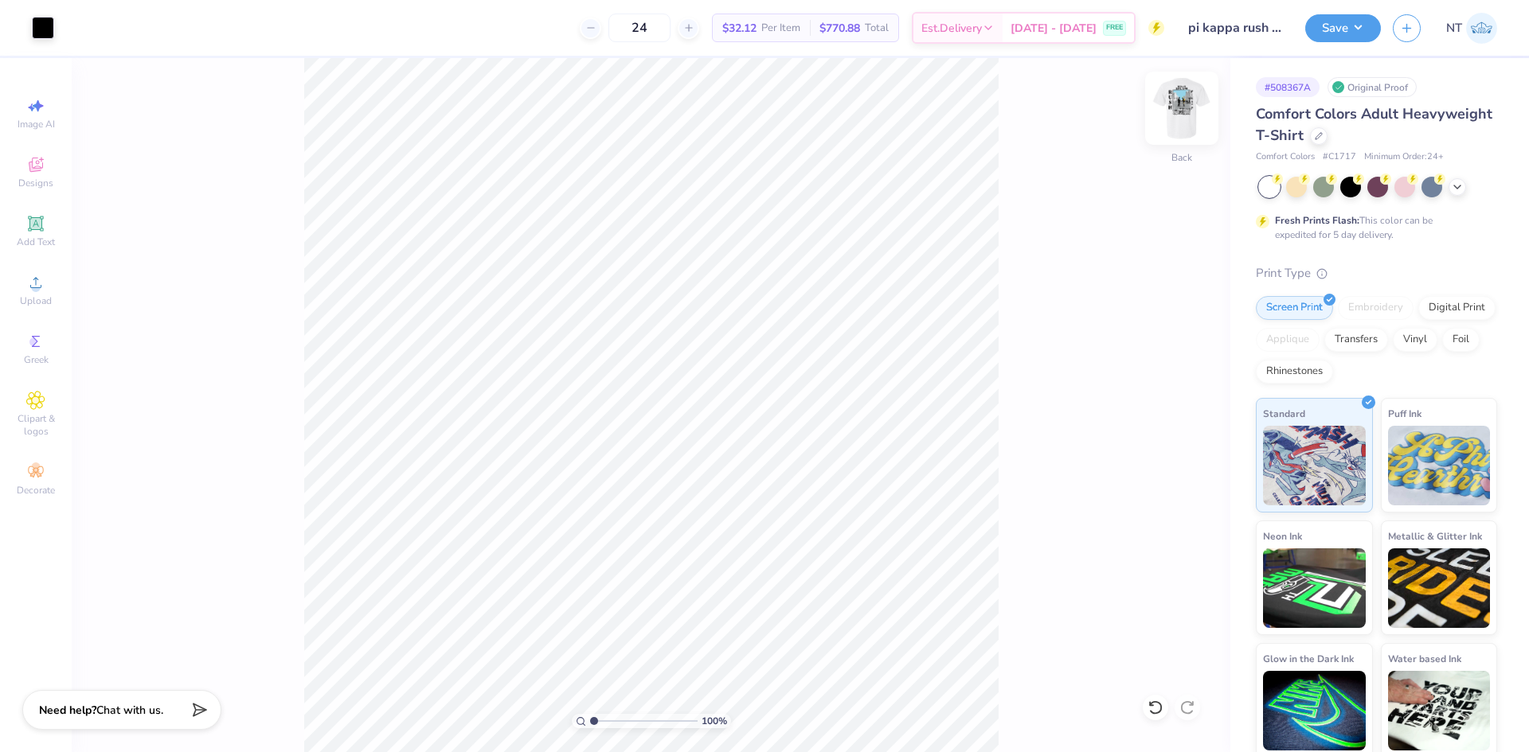
click at [1167, 99] on img at bounding box center [1182, 108] width 64 height 64
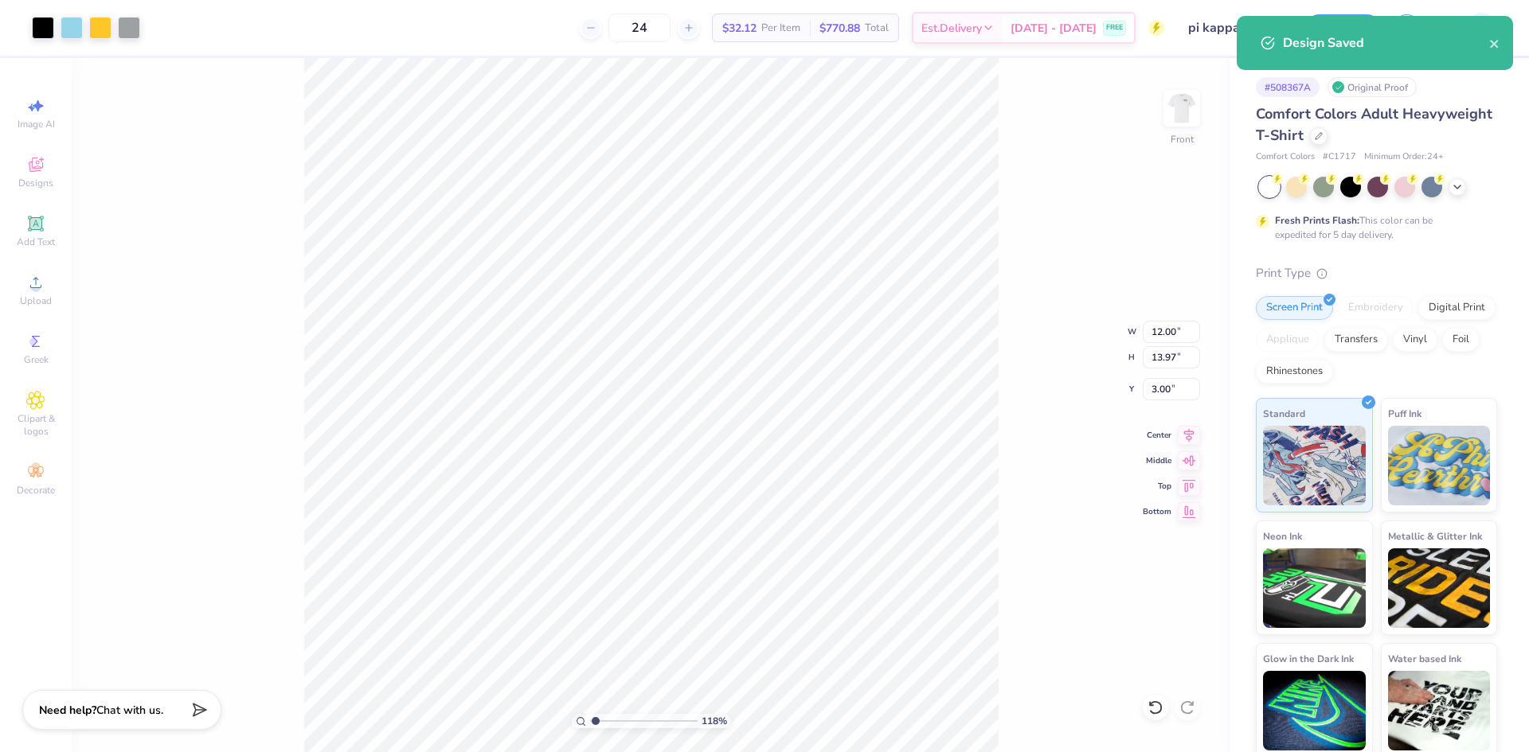
type input "1.18145891733021"
drag, startPoint x: 1503, startPoint y: 44, endPoint x: 1490, endPoint y: 49, distance: 14.4
click at [1504, 44] on div "Design Saved" at bounding box center [1374, 43] width 276 height 54
